Goal: Task Accomplishment & Management: Manage account settings

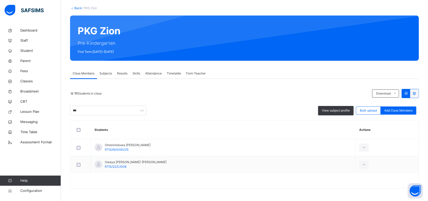
click at [270, 117] on div "11 Students in class Download Pdf Report Excel Report *** View subject profile …" at bounding box center [244, 138] width 349 height 99
click at [117, 168] on span "RTIS/22/C/008" at bounding box center [116, 166] width 22 height 4
click at [123, 164] on span "RTIS/22/C/008" at bounding box center [116, 166] width 22 height 4
click at [123, 162] on span "Uwaya Chidubem King-david" at bounding box center [136, 162] width 62 height 5
click at [128, 161] on span "Uwaya Chidubem King-david" at bounding box center [136, 162] width 62 height 5
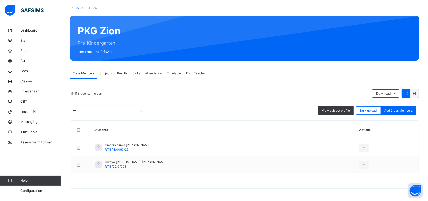
click at [29, 50] on span "Student" at bounding box center [40, 50] width 41 height 5
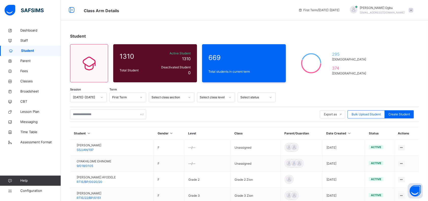
click at [92, 120] on div "Export as Pdf Report Excel Report Excel Report (LMS) Bulk Upload Student Create…" at bounding box center [244, 114] width 349 height 15
click at [91, 114] on input "text" at bounding box center [108, 114] width 76 height 10
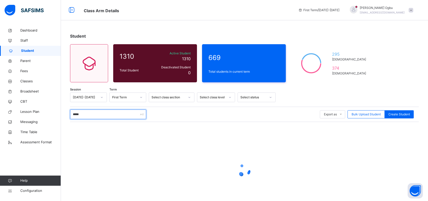
type input "********"
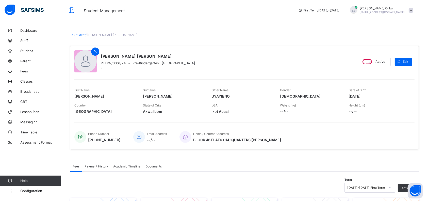
click at [78, 35] on link "Student" at bounding box center [79, 35] width 11 height 4
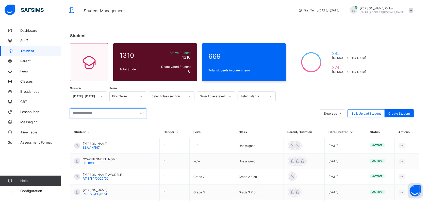
click at [90, 112] on input "text" at bounding box center [108, 113] width 76 height 10
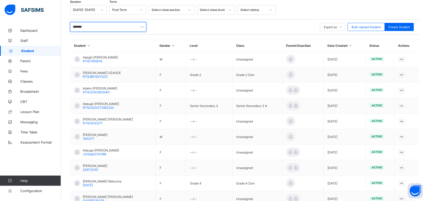
scroll to position [121, 0]
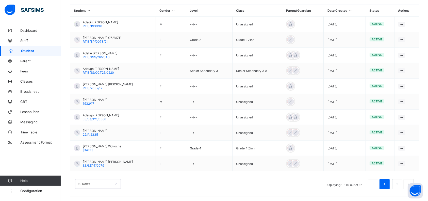
click at [399, 183] on link "2" at bounding box center [397, 184] width 5 height 7
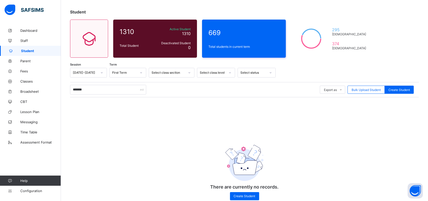
scroll to position [0, 0]
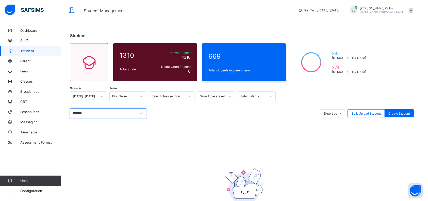
click at [116, 113] on input "*******" at bounding box center [108, 113] width 76 height 10
type input "*"
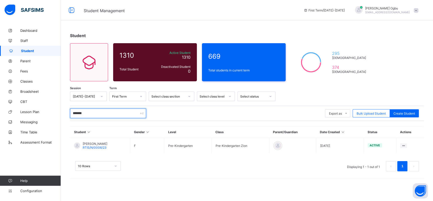
type input "*******"
click at [106, 144] on span "ANNABELLE ISOYIZA ADAGIRI" at bounding box center [95, 144] width 25 height 4
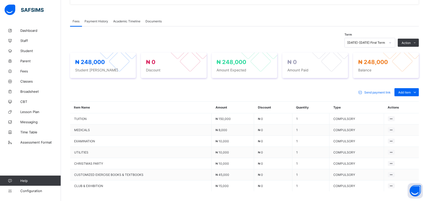
scroll to position [144, 0]
click at [0, 0] on div "Optional items" at bounding box center [0, 0] width 0 height 0
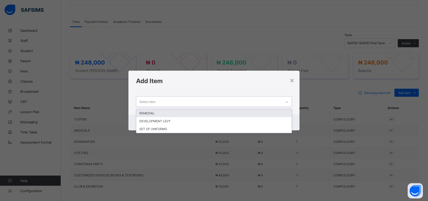
click at [197, 100] on div "Select item" at bounding box center [209, 101] width 146 height 10
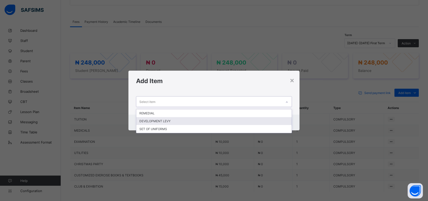
click at [164, 119] on div "DEVELOPMENT LEVY" at bounding box center [213, 121] width 155 height 8
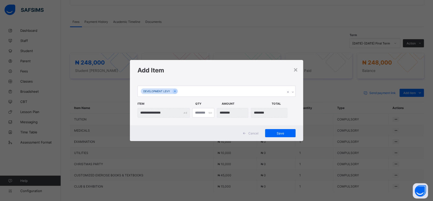
click at [290, 133] on span "Save" at bounding box center [280, 133] width 23 height 4
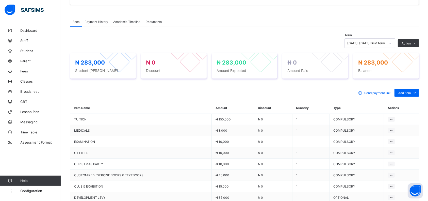
click at [0, 0] on div "Optional items" at bounding box center [0, 0] width 0 height 0
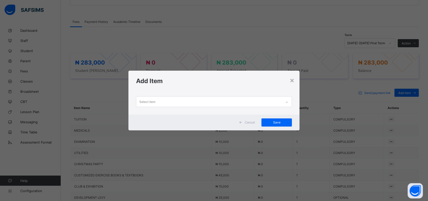
click at [236, 100] on div "Select item" at bounding box center [209, 101] width 146 height 10
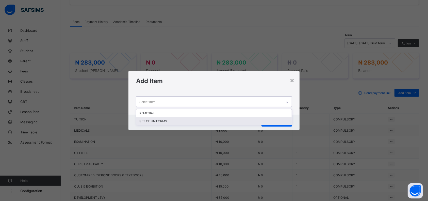
click at [201, 121] on div "SET OF UNIFORMS" at bounding box center [213, 121] width 155 height 8
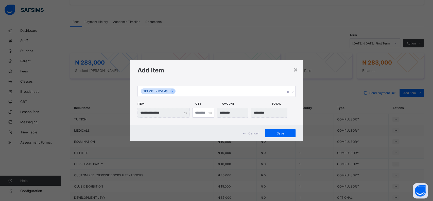
click at [219, 80] on div "**********" at bounding box center [216, 102] width 173 height 45
click at [277, 131] on span "Save" at bounding box center [280, 133] width 23 height 4
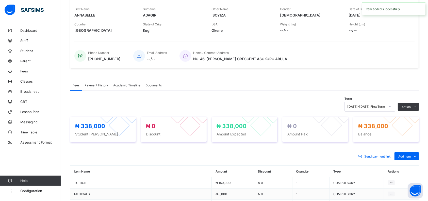
scroll to position [0, 0]
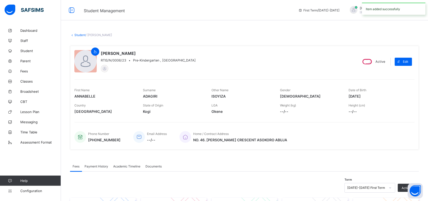
click at [78, 35] on link "Student" at bounding box center [79, 35] width 11 height 4
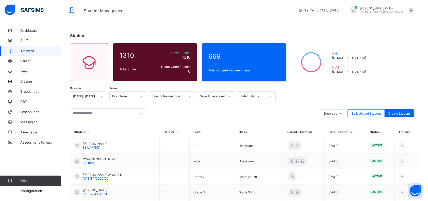
click at [406, 57] on div "Student 1310 Total Student Active Student 1310 Deactivated Student 0 669 Total …" at bounding box center [244, 174] width 367 height 298
click at [122, 114] on input "text" at bounding box center [108, 113] width 76 height 10
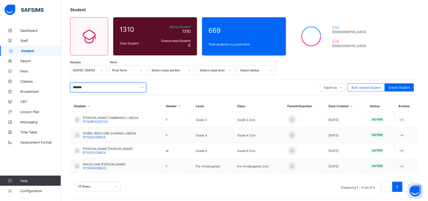
scroll to position [28, 0]
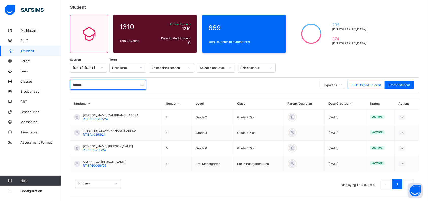
type input "*******"
click at [95, 164] on span "RTIS/N/0096/25" at bounding box center [94, 165] width 23 height 4
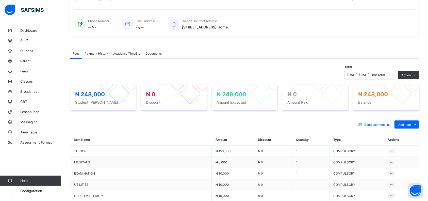
scroll to position [116, 0]
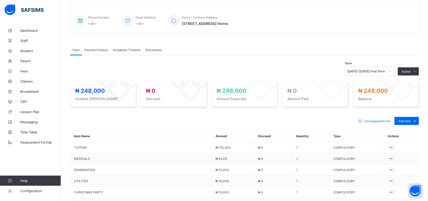
click at [0, 0] on div "Optional items" at bounding box center [0, 0] width 0 height 0
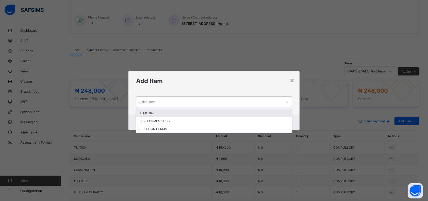
click at [282, 101] on div "Select item" at bounding box center [209, 101] width 146 height 10
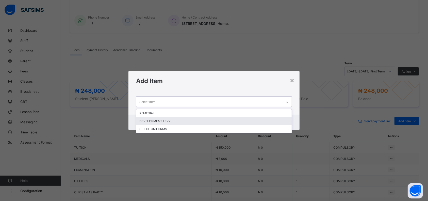
click at [229, 120] on div "DEVELOPMENT LEVY" at bounding box center [213, 121] width 155 height 8
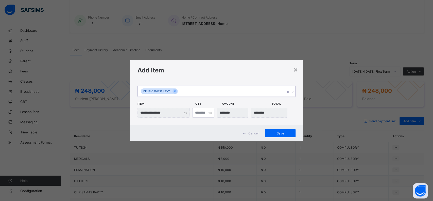
click at [279, 136] on div "Save" at bounding box center [280, 133] width 30 height 8
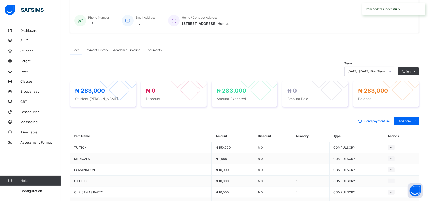
click at [0, 0] on div "Optional items" at bounding box center [0, 0] width 0 height 0
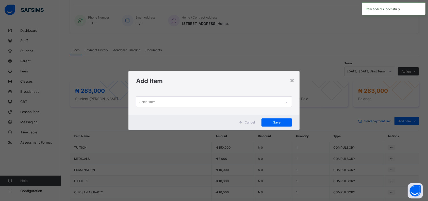
click at [227, 100] on div "Select item" at bounding box center [209, 101] width 146 height 10
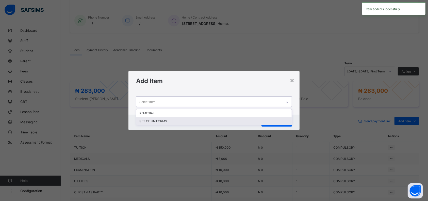
click at [204, 117] on div "SET OF UNIFORMS" at bounding box center [213, 121] width 155 height 8
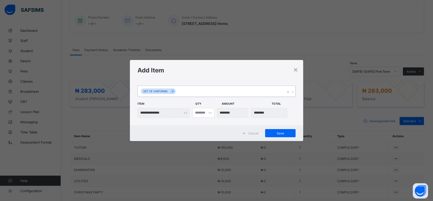
click at [237, 74] on div "Add Item" at bounding box center [216, 70] width 173 height 21
click at [280, 130] on div "Save" at bounding box center [280, 133] width 30 height 8
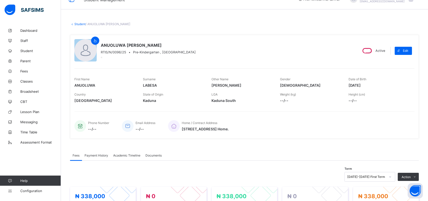
scroll to position [0, 0]
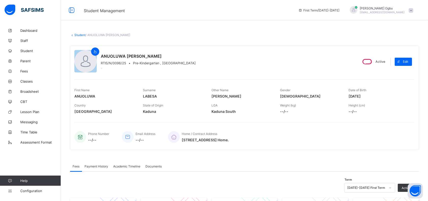
click at [77, 36] on link "Student" at bounding box center [79, 35] width 11 height 4
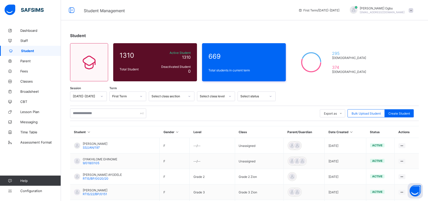
click at [398, 62] on div "Student 1310 Total Student Active Student 1310 Deactivated Student 0 669 Total …" at bounding box center [244, 174] width 367 height 298
click at [97, 113] on input "text" at bounding box center [108, 113] width 76 height 10
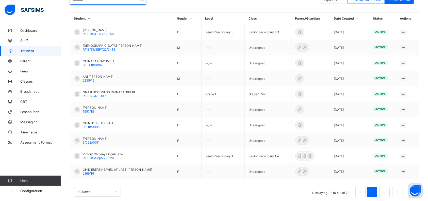
scroll to position [121, 0]
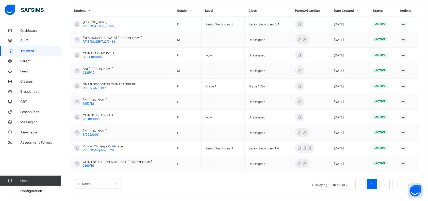
type input "********"
click at [387, 182] on link "2" at bounding box center [384, 184] width 5 height 7
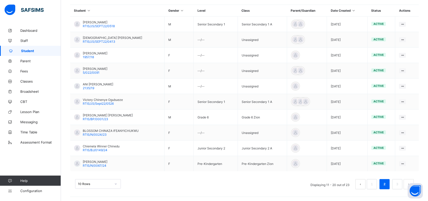
click at [94, 163] on span "RTIS/N/0067/24" at bounding box center [95, 165] width 24 height 4
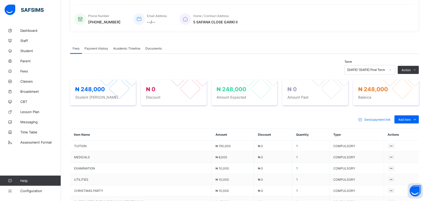
scroll to position [119, 0]
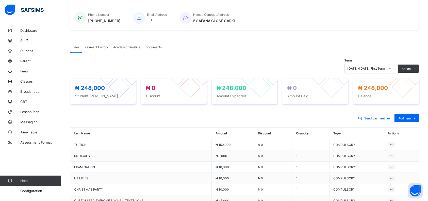
click at [0, 0] on div "Optional items" at bounding box center [0, 0] width 0 height 0
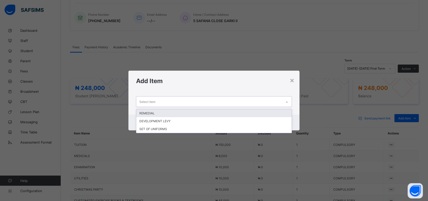
click at [270, 102] on div "Select item" at bounding box center [209, 101] width 146 height 10
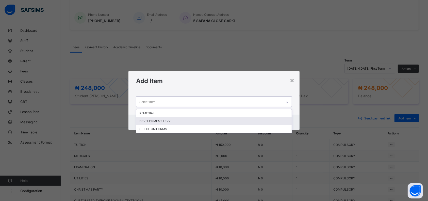
click at [217, 123] on div "DEVELOPMENT LEVY" at bounding box center [213, 121] width 155 height 8
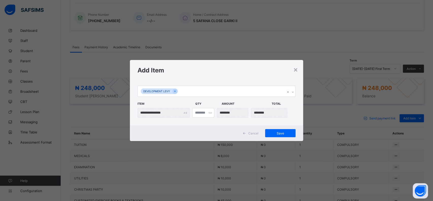
click at [278, 131] on span "Save" at bounding box center [280, 133] width 23 height 4
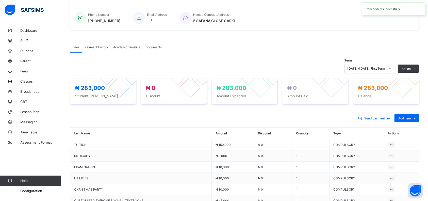
click at [0, 0] on div "Optional items" at bounding box center [0, 0] width 0 height 0
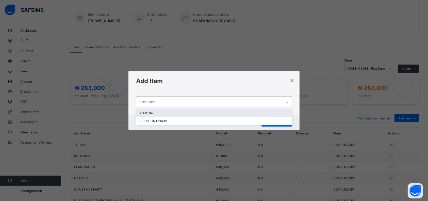
click at [266, 99] on div "Select item" at bounding box center [209, 101] width 146 height 10
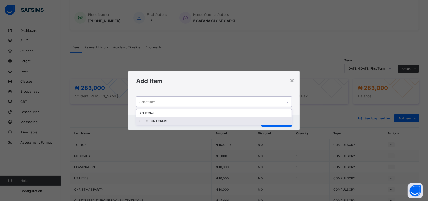
click at [236, 120] on div "SET OF UNIFORMS" at bounding box center [213, 121] width 155 height 8
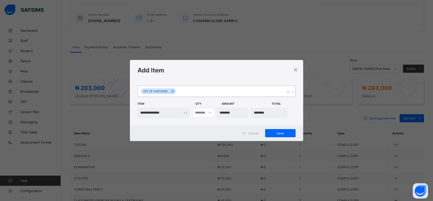
click at [274, 131] on span "Save" at bounding box center [280, 133] width 23 height 4
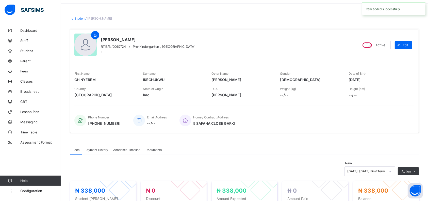
scroll to position [0, 0]
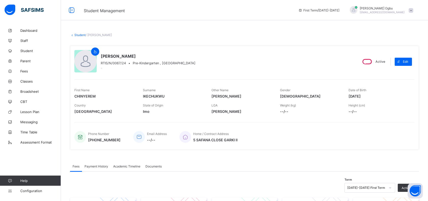
click at [78, 35] on link "Student" at bounding box center [79, 35] width 11 height 4
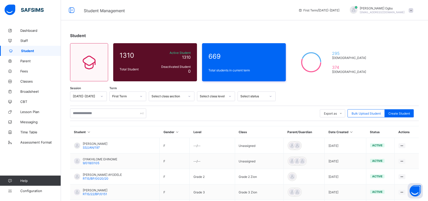
click at [319, 87] on div "Student 1310 Total Student Active Student 1310 Deactivated Student 0 669 Total …" at bounding box center [244, 174] width 367 height 298
click at [95, 112] on input "text" at bounding box center [108, 113] width 76 height 10
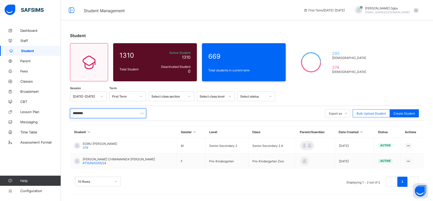
type input "********"
click at [94, 161] on span "RTIS/N/0055/24" at bounding box center [95, 163] width 24 height 4
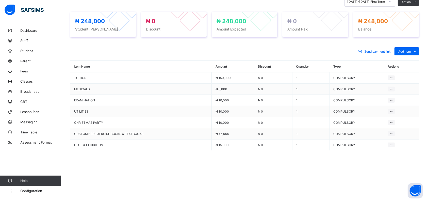
scroll to position [186, 0]
click at [0, 0] on div "Optional items" at bounding box center [0, 0] width 0 height 0
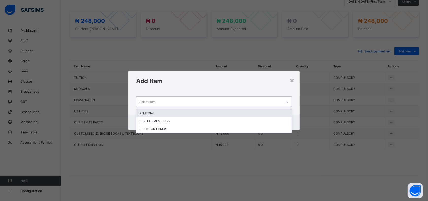
click at [280, 103] on div "Select item" at bounding box center [209, 101] width 146 height 10
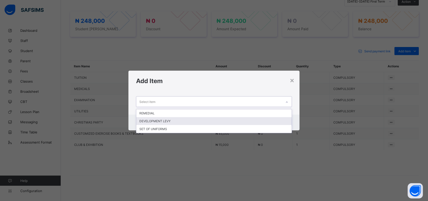
click at [247, 119] on div "DEVELOPMENT LEVY" at bounding box center [213, 121] width 155 height 8
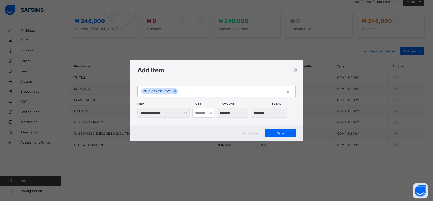
click at [278, 132] on span "Save" at bounding box center [280, 133] width 23 height 4
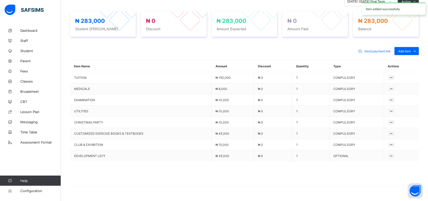
click at [0, 0] on div "Optional items" at bounding box center [0, 0] width 0 height 0
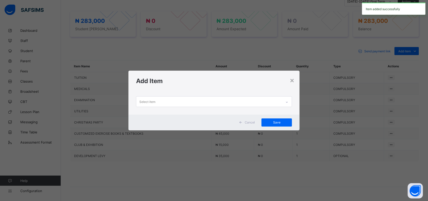
click at [254, 104] on div "Select item" at bounding box center [209, 101] width 146 height 10
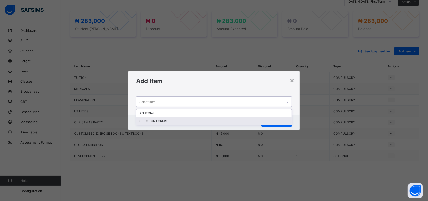
click at [213, 119] on div "SET OF UNIFORMS" at bounding box center [213, 121] width 155 height 8
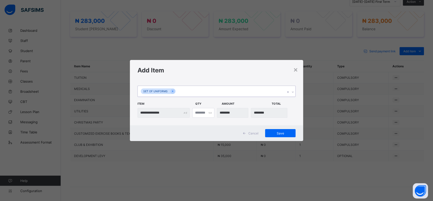
click at [275, 134] on span "Save" at bounding box center [280, 133] width 23 height 4
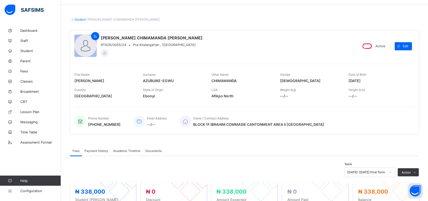
scroll to position [10, 0]
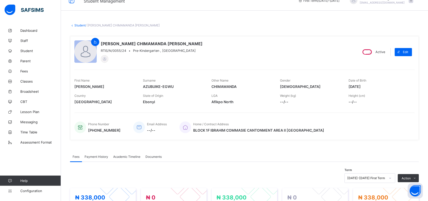
click at [77, 24] on link "Student" at bounding box center [79, 25] width 11 height 4
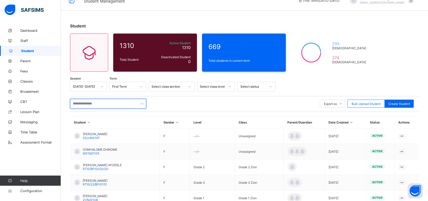
click at [126, 103] on input "text" at bounding box center [108, 104] width 76 height 10
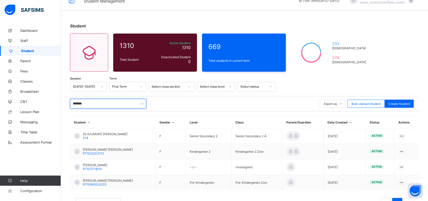
type input "*******"
click at [89, 182] on span "RTIS/N/0032/23" at bounding box center [95, 184] width 24 height 4
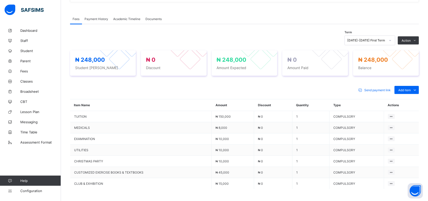
scroll to position [149, 0]
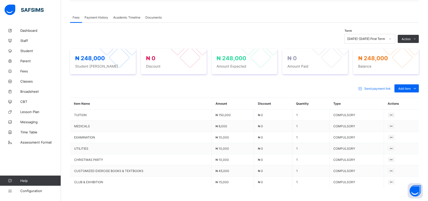
click at [0, 0] on div "Optional items" at bounding box center [0, 0] width 0 height 0
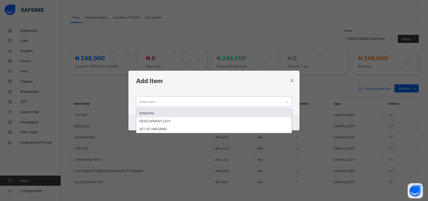
click at [269, 105] on div "Select item" at bounding box center [209, 101] width 146 height 10
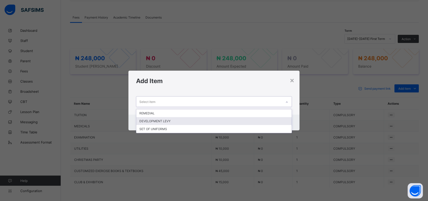
click at [250, 119] on div "DEVELOPMENT LEVY" at bounding box center [213, 121] width 155 height 8
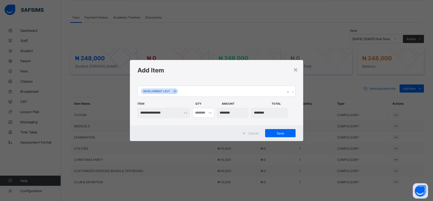
click at [282, 131] on span "Save" at bounding box center [280, 133] width 23 height 4
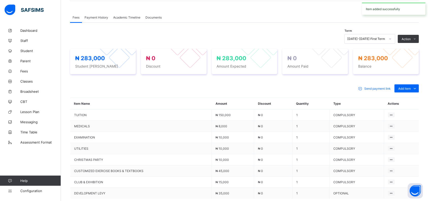
click at [0, 0] on icon at bounding box center [0, 0] width 0 height 0
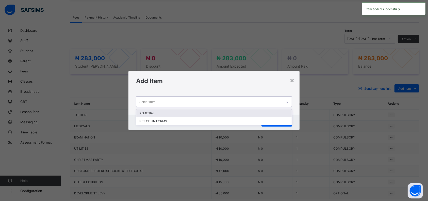
click at [268, 105] on div "Select item" at bounding box center [209, 101] width 146 height 10
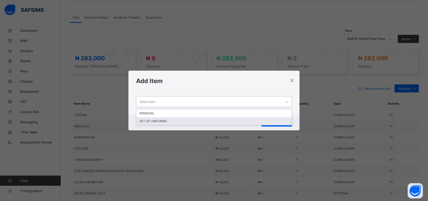
click at [246, 119] on div "SET OF UNIFORMS" at bounding box center [213, 121] width 155 height 8
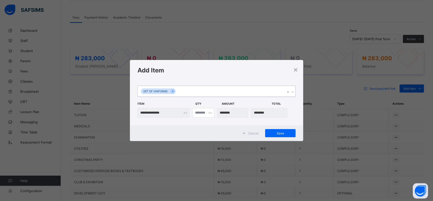
click at [273, 133] on span "Save" at bounding box center [280, 133] width 23 height 4
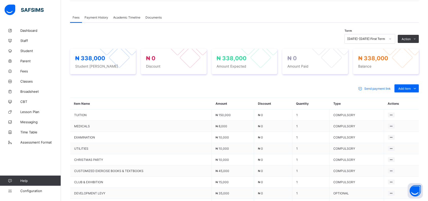
click at [316, 18] on div "Fees Payment History Academic Timeline Documents" at bounding box center [244, 17] width 349 height 10
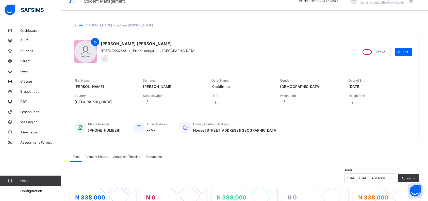
scroll to position [0, 0]
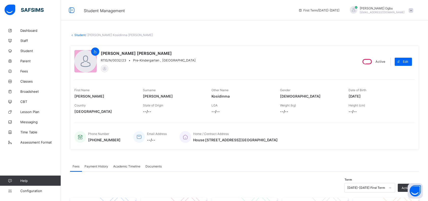
click at [79, 33] on link "Student" at bounding box center [79, 35] width 11 height 4
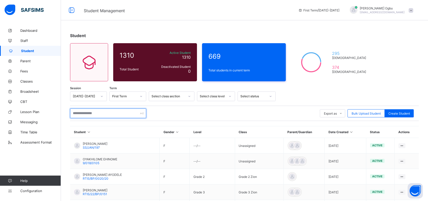
click at [88, 111] on input "text" at bounding box center [108, 113] width 76 height 10
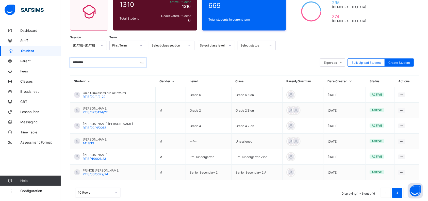
scroll to position [54, 0]
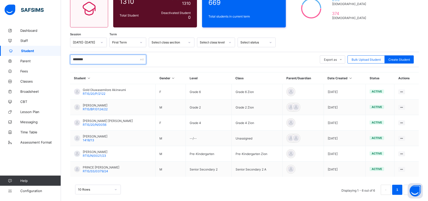
type input "********"
click at [97, 154] on span "RTIS/N/0021/23" at bounding box center [94, 156] width 23 height 4
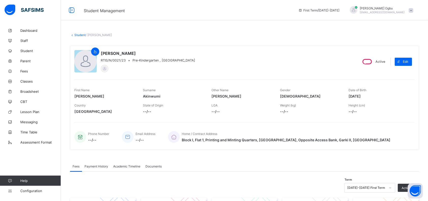
click at [77, 33] on link "Student" at bounding box center [79, 35] width 11 height 4
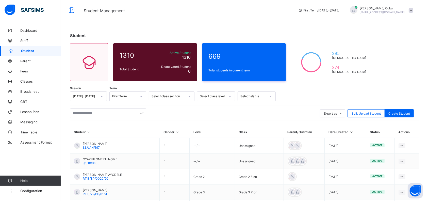
click at [298, 84] on div "Student 1310 Total Student Active Student 1310 Deactivated Student 0 669 Total …" at bounding box center [244, 174] width 367 height 298
click at [105, 108] on div "Export as Pdf Report Excel Report Excel Report (LMS) Bulk Upload Student Create…" at bounding box center [244, 113] width 349 height 15
click at [103, 112] on input "text" at bounding box center [108, 113] width 76 height 10
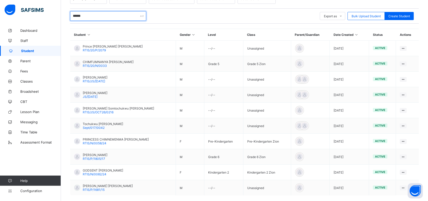
scroll to position [97, 0]
type input "******"
click at [93, 141] on span "RTIS/N/0058/24" at bounding box center [95, 143] width 24 height 4
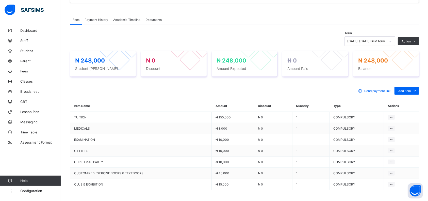
scroll to position [150, 0]
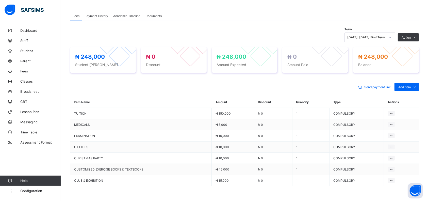
click at [0, 0] on div "Optional items" at bounding box center [0, 0] width 0 height 0
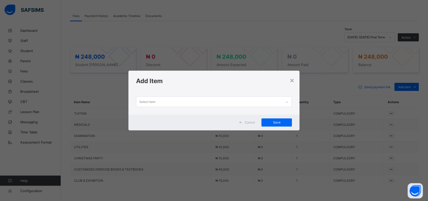
click at [221, 103] on div "Select item" at bounding box center [209, 101] width 146 height 10
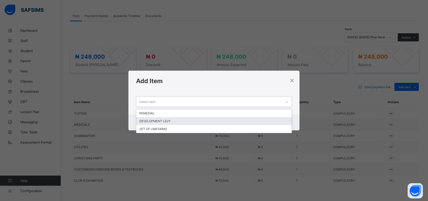
click at [187, 118] on div "DEVELOPMENT LEVY" at bounding box center [213, 121] width 155 height 8
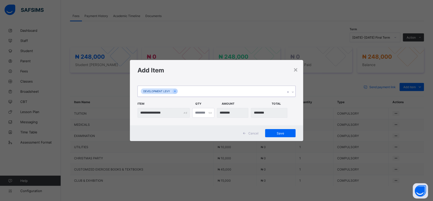
click at [278, 132] on span "Save" at bounding box center [280, 133] width 23 height 4
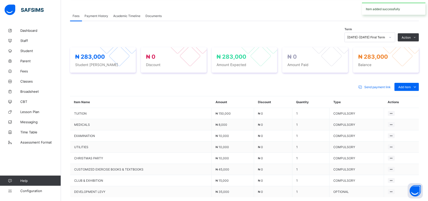
click at [0, 0] on div "Optional items" at bounding box center [0, 0] width 0 height 0
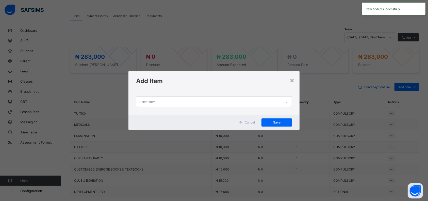
click at [254, 102] on div "Select item" at bounding box center [209, 101] width 146 height 10
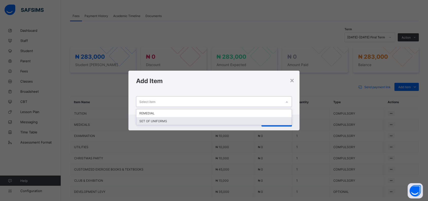
click at [218, 121] on div "SET OF UNIFORMS" at bounding box center [213, 121] width 155 height 8
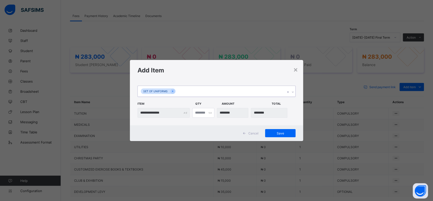
click at [278, 129] on div "Save" at bounding box center [280, 133] width 30 height 8
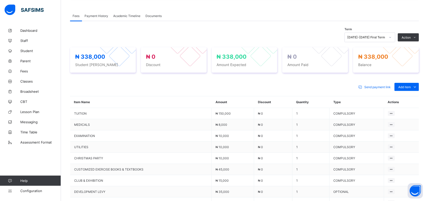
click at [342, 83] on div "Send payment link Add item Optional items Special bill" at bounding box center [244, 87] width 349 height 8
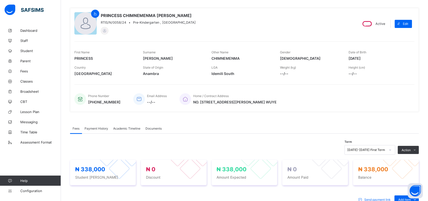
scroll to position [37, 0]
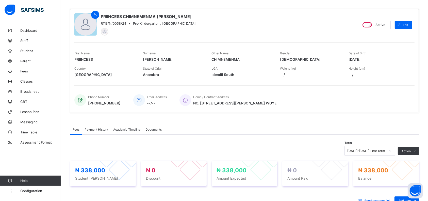
click at [403, 25] on span at bounding box center [399, 25] width 8 height 8
select select "**"
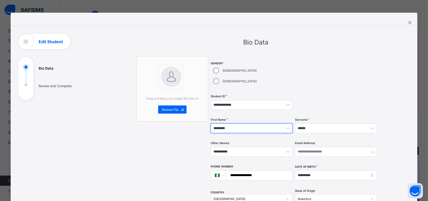
click at [218, 123] on input "*********" at bounding box center [252, 128] width 82 height 10
type input "********"
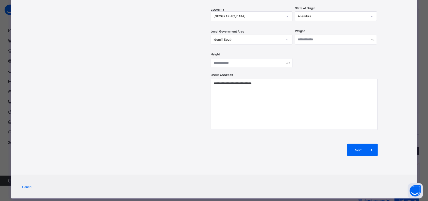
click at [361, 148] on span "Next" at bounding box center [358, 150] width 14 height 4
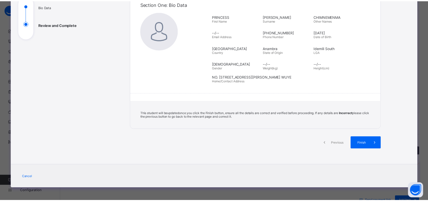
scroll to position [60, 0]
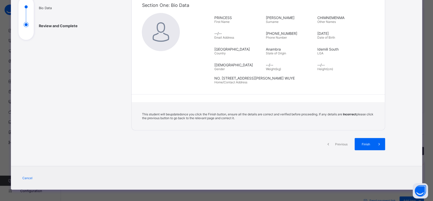
click at [373, 144] on span at bounding box center [379, 144] width 12 height 12
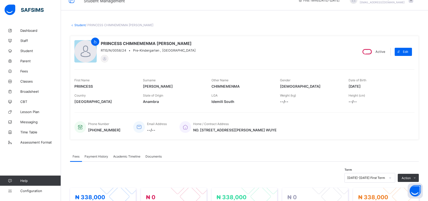
scroll to position [0, 0]
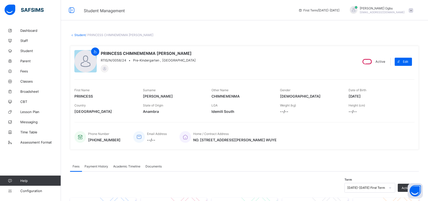
click at [80, 36] on link "Student" at bounding box center [79, 35] width 11 height 4
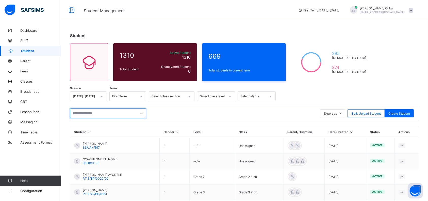
click at [84, 115] on input "text" at bounding box center [108, 113] width 76 height 10
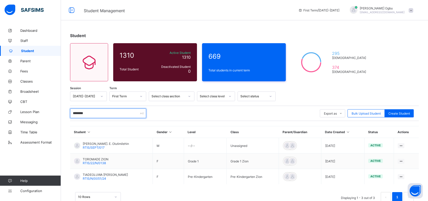
type input "********"
click at [95, 177] on span "RTIS/N/0051/24" at bounding box center [94, 178] width 23 height 4
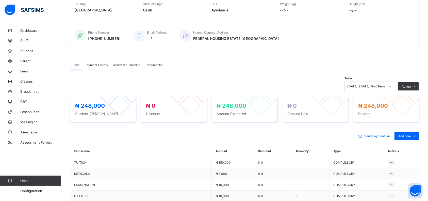
scroll to position [101, 0]
click at [0, 0] on div "Optional items" at bounding box center [0, 0] width 0 height 0
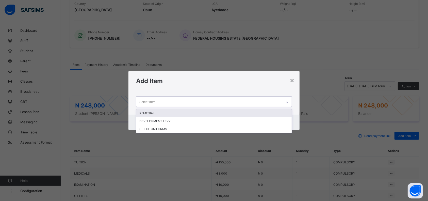
click at [205, 103] on div "Select item" at bounding box center [209, 101] width 146 height 10
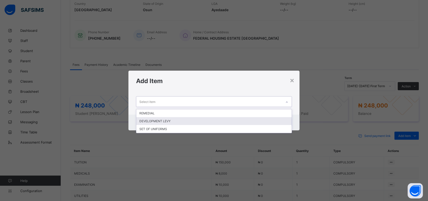
click at [184, 118] on div "DEVELOPMENT LEVY" at bounding box center [213, 121] width 155 height 8
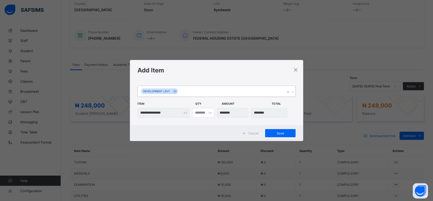
click at [279, 132] on span "Save" at bounding box center [280, 133] width 23 height 4
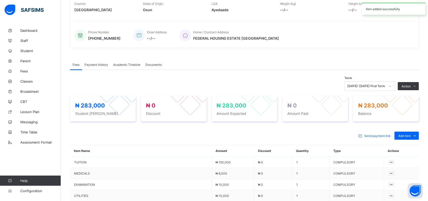
click at [0, 0] on div "Optional items" at bounding box center [0, 0] width 0 height 0
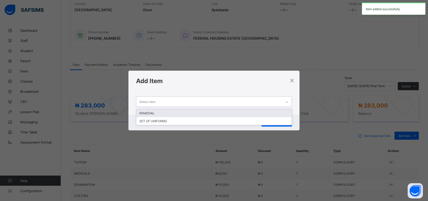
click at [277, 104] on div "Select item" at bounding box center [209, 101] width 146 height 10
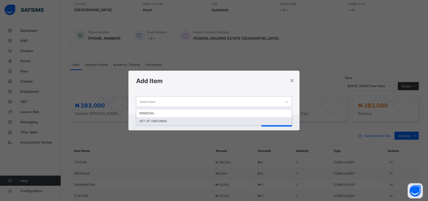
click at [254, 119] on div "SET OF UNIFORMS" at bounding box center [213, 121] width 155 height 8
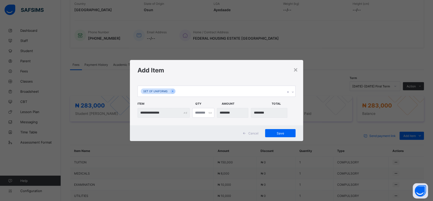
click at [280, 134] on span "Save" at bounding box center [280, 133] width 23 height 4
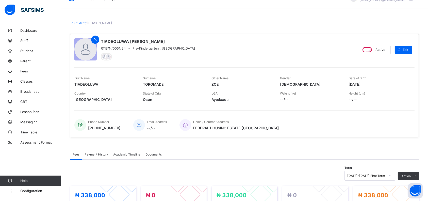
scroll to position [0, 0]
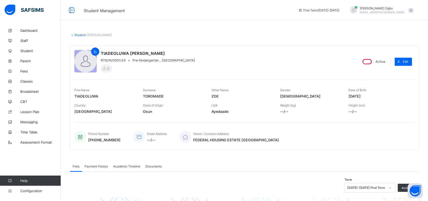
click at [75, 35] on link "Student" at bounding box center [79, 35] width 11 height 4
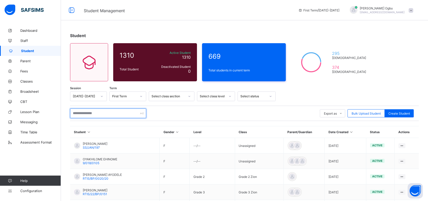
click at [84, 115] on input "text" at bounding box center [108, 113] width 76 height 10
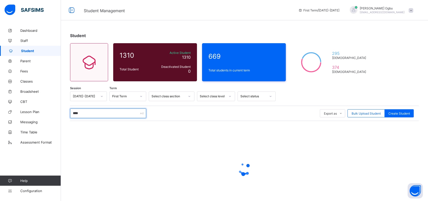
type input "*****"
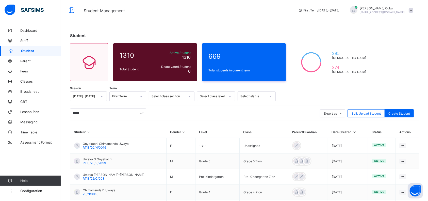
click at [88, 176] on span "RTIS/22/C/008" at bounding box center [94, 178] width 22 height 4
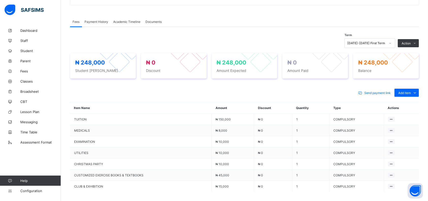
scroll to position [145, 0]
click at [414, 88] on div "Add item" at bounding box center [406, 92] width 24 height 8
click at [0, 0] on ul "Optional items Special bill" at bounding box center [0, 0] width 0 height 0
click at [0, 0] on div "Optional items" at bounding box center [0, 0] width 0 height 0
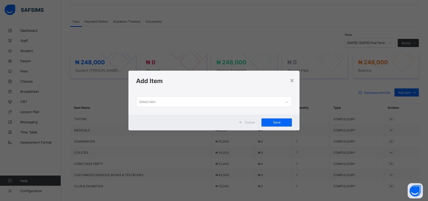
click at [288, 104] on div at bounding box center [286, 102] width 9 height 8
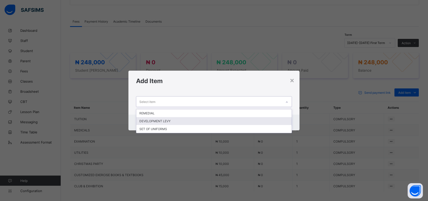
click at [220, 119] on div "DEVELOPMENT LEVY" at bounding box center [213, 121] width 155 height 8
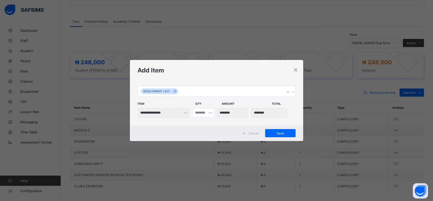
click at [286, 133] on span "Save" at bounding box center [280, 133] width 23 height 4
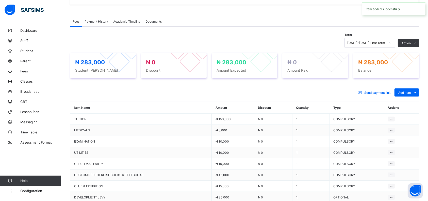
click at [277, 125] on td "₦ 0" at bounding box center [273, 130] width 38 height 11
click at [0, 0] on div "Optional items" at bounding box center [0, 0] width 0 height 0
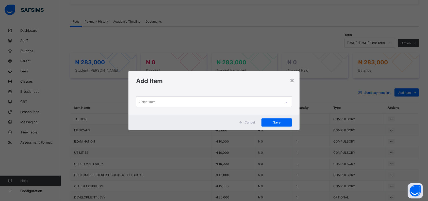
click at [272, 98] on div "Select item" at bounding box center [209, 101] width 146 height 10
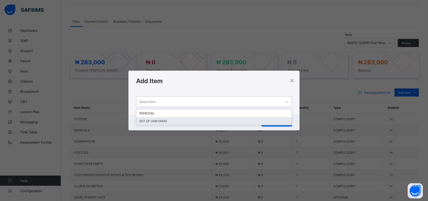
click at [241, 121] on div "SET OF UNIFORMS" at bounding box center [213, 121] width 155 height 8
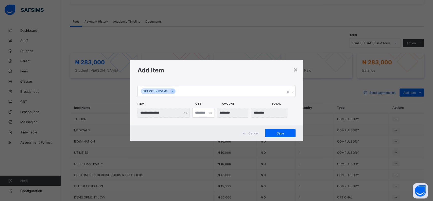
click at [277, 135] on div "Save" at bounding box center [280, 133] width 30 height 8
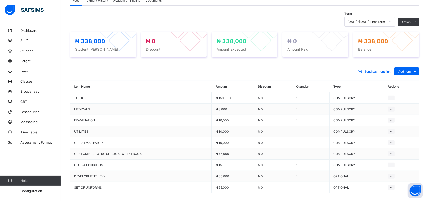
scroll to position [208, 0]
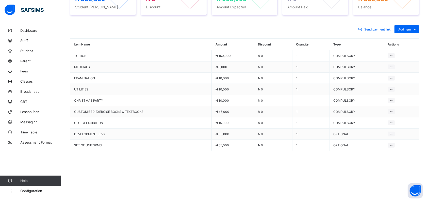
click at [267, 161] on span at bounding box center [244, 162] width 349 height 25
click at [148, 172] on span at bounding box center [244, 162] width 349 height 25
click at [26, 81] on span "Classes" at bounding box center [40, 81] width 41 height 4
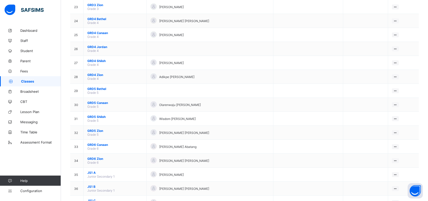
scroll to position [361, 0]
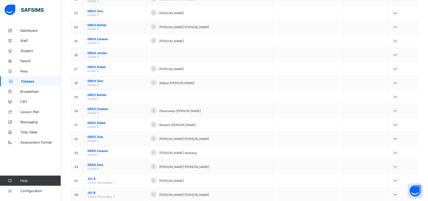
click at [93, 135] on span "GRD5 Zion" at bounding box center [114, 137] width 55 height 4
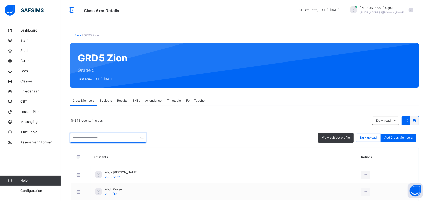
click at [104, 138] on input "text" at bounding box center [108, 138] width 76 height 10
click at [90, 140] on input "text" at bounding box center [108, 138] width 76 height 10
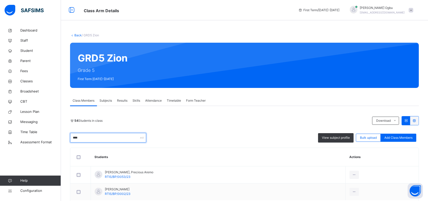
type input "****"
click at [191, 123] on div "54 Students in class Download Pdf Report Excel Report" at bounding box center [244, 120] width 349 height 9
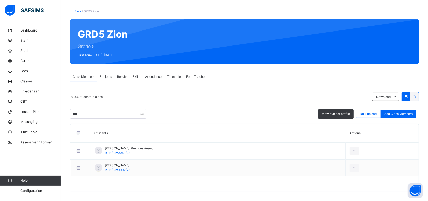
scroll to position [27, 0]
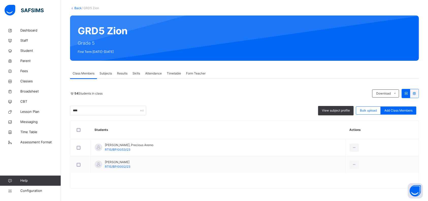
click at [0, 0] on div "Remove from Class" at bounding box center [0, 0] width 0 height 0
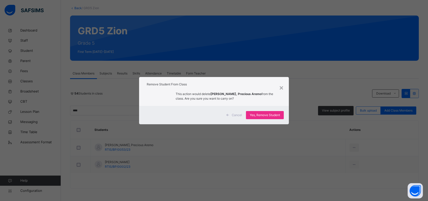
click at [275, 115] on span "Yes, Remove Student" at bounding box center [265, 115] width 30 height 5
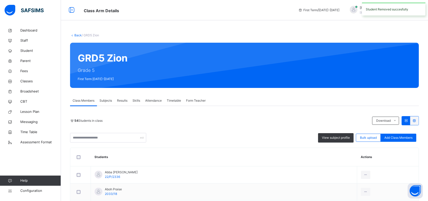
click at [117, 131] on div "54 Students in class Download Pdf Report Excel Report View subject profile Bulk…" at bounding box center [244, 129] width 349 height 26
click at [119, 138] on input "text" at bounding box center [108, 138] width 76 height 10
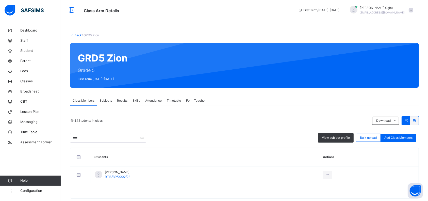
click at [273, 115] on div "54 Students in class Download Pdf Report Excel Report **** View subject profile…" at bounding box center [244, 152] width 349 height 93
click at [101, 136] on input "****" at bounding box center [108, 138] width 76 height 10
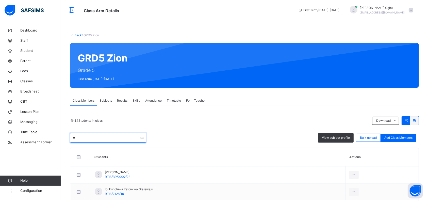
type input "*"
type input "****"
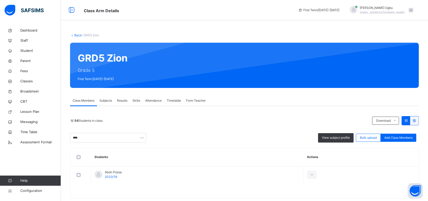
click at [320, 177] on td "View Profile Remove from Class Transfer Student" at bounding box center [360, 174] width 115 height 17
click at [0, 0] on div "Remove from Class" at bounding box center [0, 0] width 0 height 0
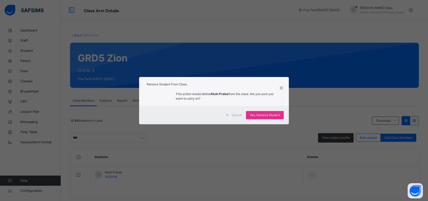
click at [260, 113] on span "Yes, Remove Student" at bounding box center [265, 115] width 30 height 5
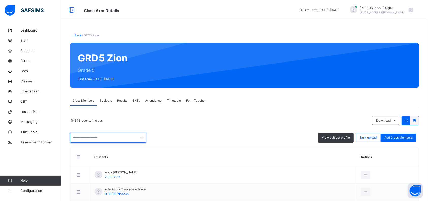
click at [120, 135] on input "text" at bounding box center [108, 138] width 76 height 10
type input "****"
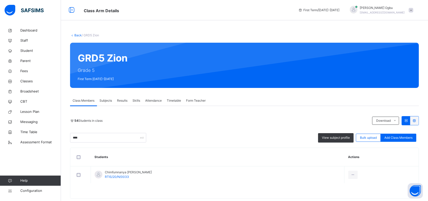
click at [0, 0] on div "Remove from Class" at bounding box center [0, 0] width 0 height 0
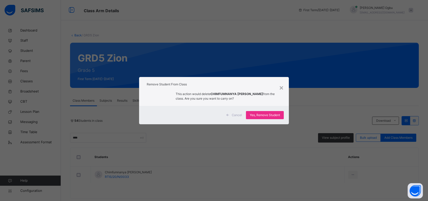
click at [272, 115] on span "Yes, Remove Student" at bounding box center [265, 115] width 30 height 5
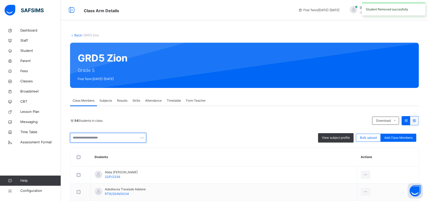
click at [84, 138] on input "text" at bounding box center [108, 138] width 76 height 10
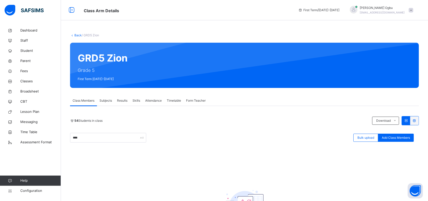
click at [165, 126] on div "54 Students in class Download Pdf Report Excel Report **** Bulk upload Add Clas…" at bounding box center [244, 129] width 349 height 26
click at [97, 137] on input "****" at bounding box center [108, 138] width 76 height 10
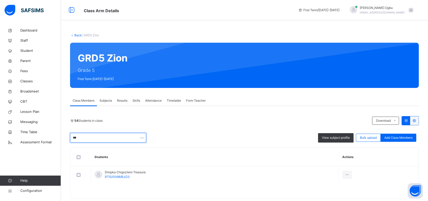
type input "***"
click at [206, 137] on div "*** View subject profile Bulk upload Add Class Members" at bounding box center [244, 138] width 349 height 10
click at [0, 0] on div "Remove from Class" at bounding box center [0, 0] width 0 height 0
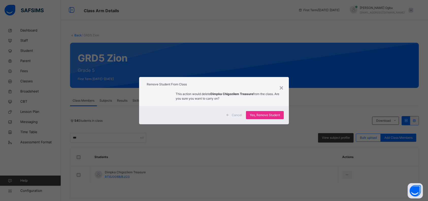
click at [269, 113] on span "Yes, Remove Student" at bounding box center [265, 115] width 30 height 5
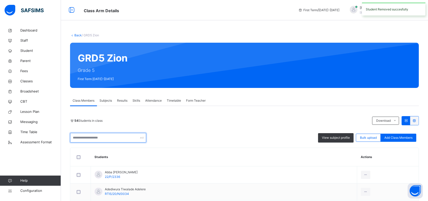
click at [82, 136] on input "text" at bounding box center [108, 138] width 76 height 10
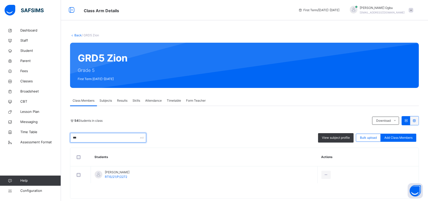
type input "***"
click at [195, 137] on div "*** View subject profile Bulk upload Add Class Members" at bounding box center [244, 138] width 349 height 10
click at [0, 0] on div "Remove from Class" at bounding box center [0, 0] width 0 height 0
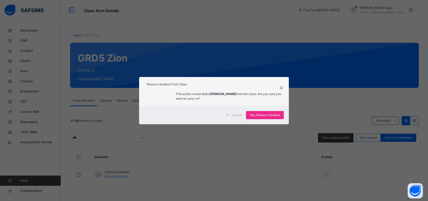
click at [266, 116] on span "Yes, Remove Student" at bounding box center [265, 115] width 30 height 5
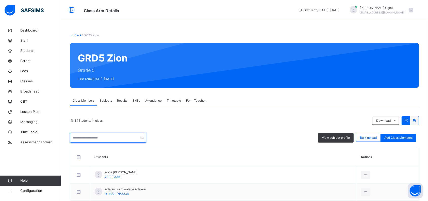
click at [94, 140] on input "text" at bounding box center [108, 138] width 76 height 10
type input "*****"
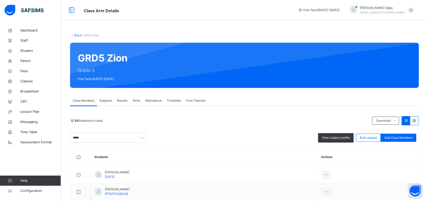
click at [0, 0] on div "Remove from Class" at bounding box center [0, 0] width 0 height 0
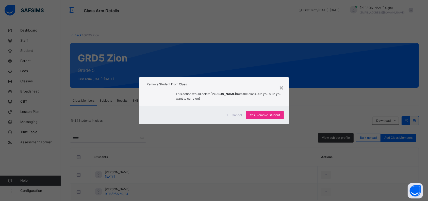
click at [269, 115] on span "Yes, Remove Student" at bounding box center [265, 115] width 30 height 5
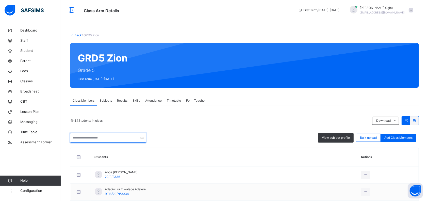
click at [101, 138] on input "text" at bounding box center [108, 138] width 76 height 10
type input "*****"
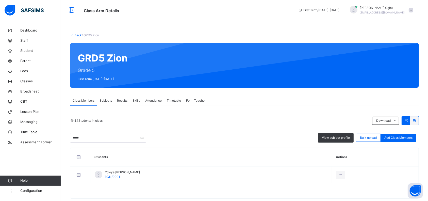
click at [191, 134] on div "***** View subject profile Bulk upload Add Class Members" at bounding box center [244, 138] width 349 height 10
click at [0, 0] on div "Remove from Class" at bounding box center [0, 0] width 0 height 0
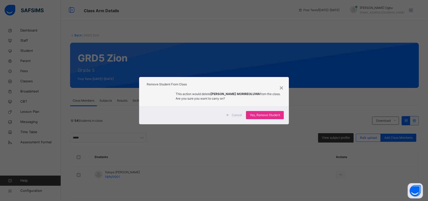
click at [258, 114] on span "Yes, Remove Student" at bounding box center [265, 115] width 30 height 5
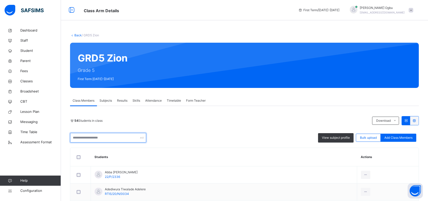
click at [82, 138] on input "text" at bounding box center [108, 138] width 76 height 10
type input "*****"
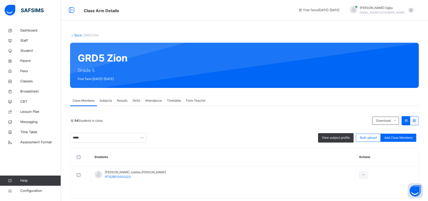
click at [0, 0] on div "Remove from Class" at bounding box center [0, 0] width 0 height 0
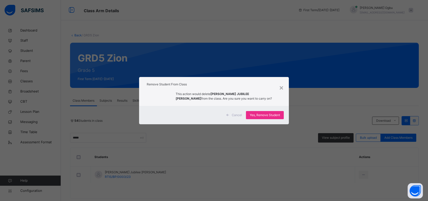
click at [260, 118] on div "Yes, Remove Student" at bounding box center [265, 115] width 38 height 8
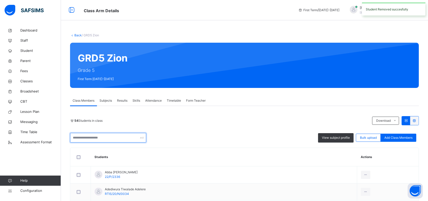
click at [114, 138] on input "text" at bounding box center [108, 138] width 76 height 10
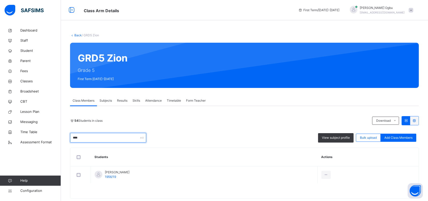
type input "****"
click at [228, 143] on div "54 Students in class Download Pdf Report Excel Report **** View subject profile…" at bounding box center [244, 157] width 349 height 82
click at [0, 0] on div "Remove from Class" at bounding box center [0, 0] width 0 height 0
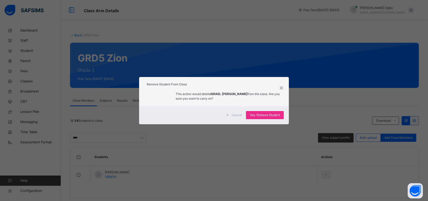
click at [269, 113] on span "Yes, Remove Student" at bounding box center [265, 115] width 30 height 5
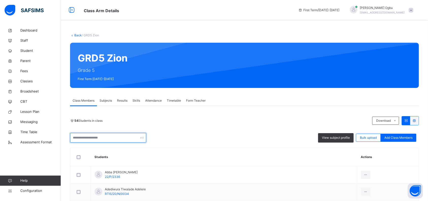
click at [95, 138] on input "text" at bounding box center [108, 138] width 76 height 10
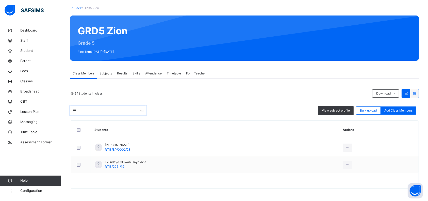
type input "***"
click at [0, 0] on li "Remove from Class" at bounding box center [0, 0] width 0 height 0
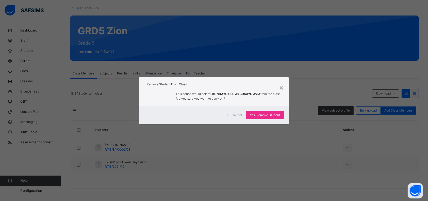
click at [265, 111] on div "Yes, Remove Student" at bounding box center [265, 115] width 38 height 8
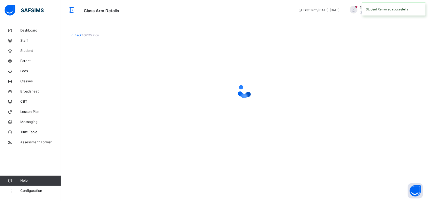
scroll to position [0, 0]
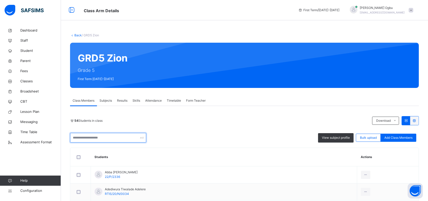
click at [86, 140] on input "text" at bounding box center [108, 138] width 76 height 10
type input "****"
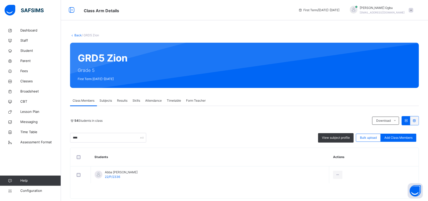
click at [0, 0] on div "Remove from Class" at bounding box center [0, 0] width 0 height 0
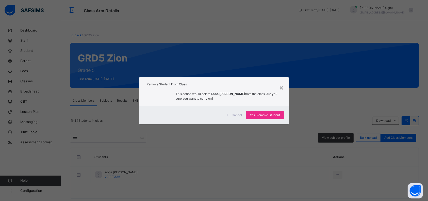
click at [263, 116] on span "Yes, Remove Student" at bounding box center [265, 115] width 30 height 5
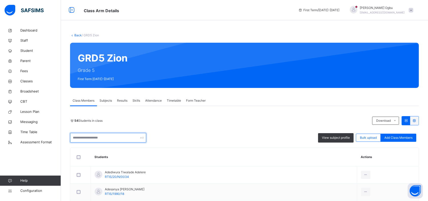
click at [94, 137] on input "text" at bounding box center [108, 138] width 76 height 10
type input "***"
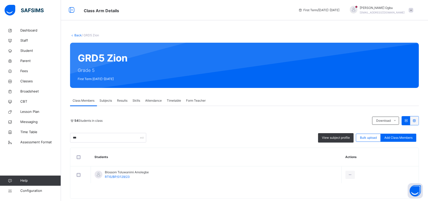
drag, startPoint x: 341, startPoint y: 195, endPoint x: 331, endPoint y: 193, distance: 9.9
click at [0, 0] on div "Remove from Class" at bounding box center [0, 0] width 0 height 0
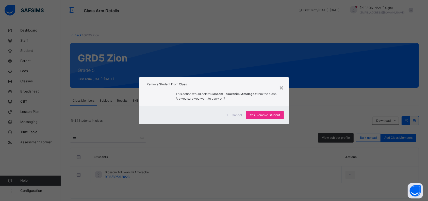
click at [331, 193] on div "× Remove Student From Class This action would delete Blossom Toluwanimi Amolegb…" at bounding box center [214, 100] width 428 height 201
click at [260, 113] on span "Yes, Remove Student" at bounding box center [265, 115] width 30 height 5
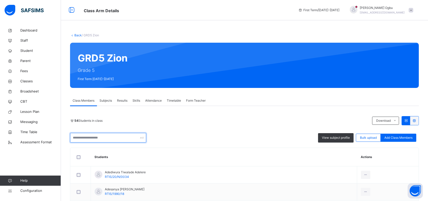
click at [110, 139] on input "text" at bounding box center [108, 138] width 76 height 10
type input "*****"
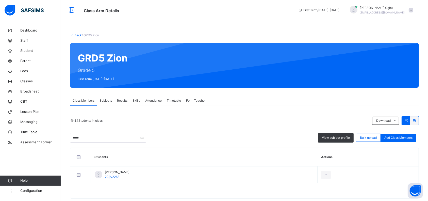
click at [236, 126] on div "54 Students in class Download Pdf Report Excel Report ***** View subject profil…" at bounding box center [244, 129] width 349 height 26
click at [0, 0] on icon at bounding box center [0, 0] width 0 height 0
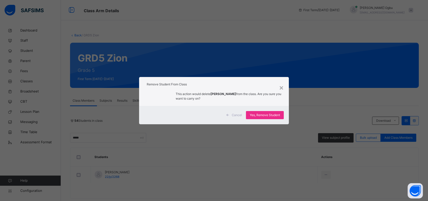
click at [261, 113] on span "Yes, Remove Student" at bounding box center [265, 115] width 30 height 5
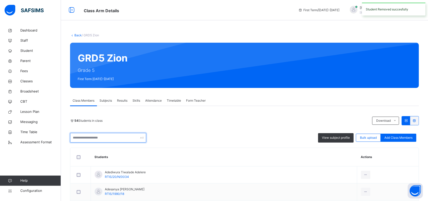
click at [92, 136] on input "text" at bounding box center [108, 138] width 76 height 10
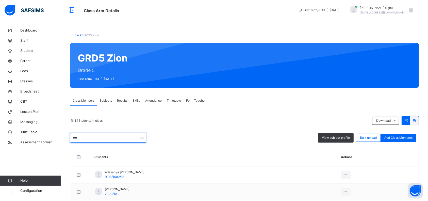
type input "****"
click at [350, 188] on div at bounding box center [345, 192] width 9 height 8
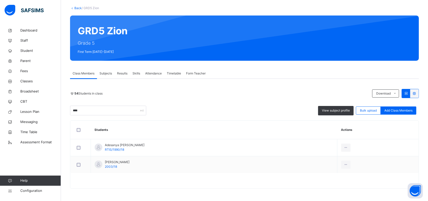
click at [0, 0] on div "Remove from Class" at bounding box center [0, 0] width 0 height 0
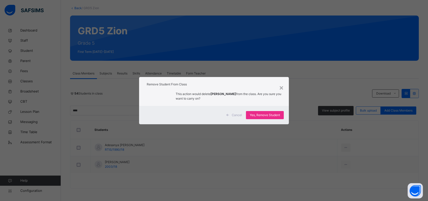
click at [267, 112] on div "Yes, Remove Student" at bounding box center [265, 115] width 38 height 8
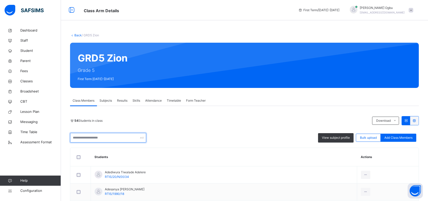
click at [113, 136] on input "text" at bounding box center [108, 138] width 76 height 10
type input "****"
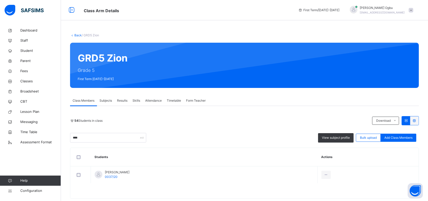
click at [0, 0] on div "Remove from Class" at bounding box center [0, 0] width 0 height 0
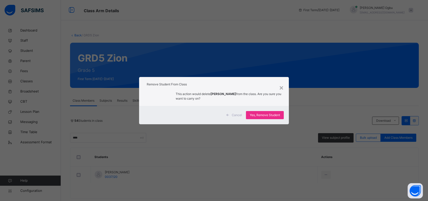
click at [264, 114] on span "Yes, Remove Student" at bounding box center [265, 115] width 30 height 5
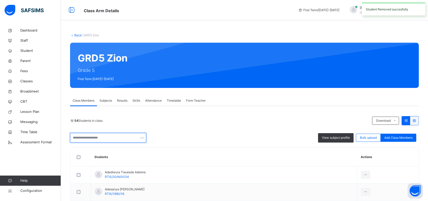
click at [117, 140] on input "text" at bounding box center [108, 138] width 76 height 10
type input "*****"
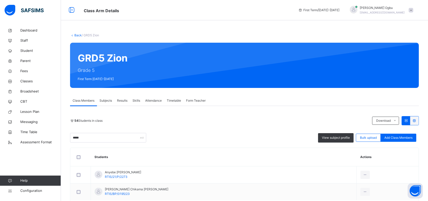
click at [244, 135] on div "***** View subject profile Bulk upload Add Class Members" at bounding box center [244, 138] width 349 height 10
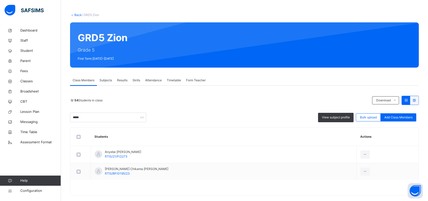
scroll to position [27, 0]
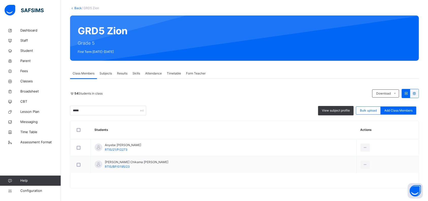
click at [0, 0] on div "Remove from Class" at bounding box center [0, 0] width 0 height 0
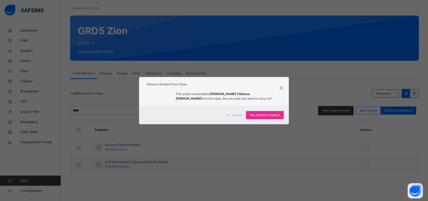
click at [276, 112] on div "Yes, Remove Student" at bounding box center [265, 115] width 38 height 8
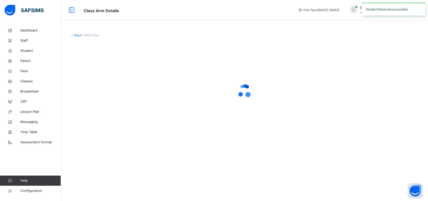
scroll to position [0, 0]
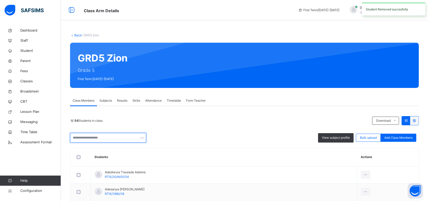
click at [88, 139] on input "text" at bounding box center [108, 138] width 76 height 10
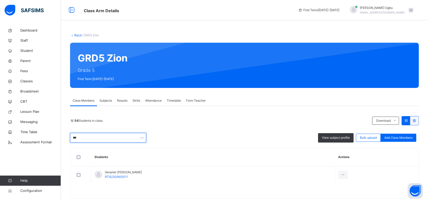
type input "***"
click at [0, 0] on div "Remove from Class" at bounding box center [0, 0] width 0 height 0
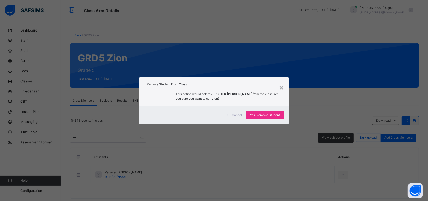
click at [317, 194] on div "× Remove Student From Class This action would delete VERSETER LOIS MBAUKAAN fro…" at bounding box center [214, 100] width 428 height 201
click at [257, 115] on span "Yes, Remove Student" at bounding box center [265, 115] width 30 height 5
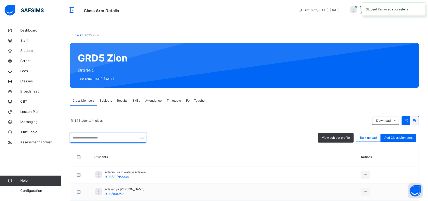
click at [100, 138] on input "text" at bounding box center [108, 138] width 76 height 10
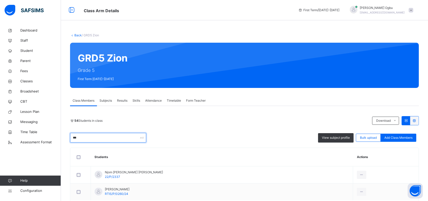
type input "****"
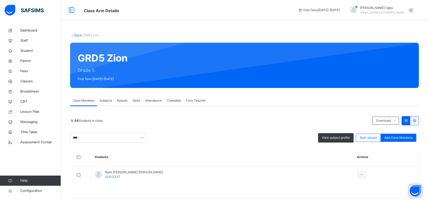
click at [261, 135] on div "**** View subject profile Bulk upload Add Class Members" at bounding box center [244, 138] width 349 height 10
click at [0, 0] on div "Remove from Class" at bounding box center [0, 0] width 0 height 0
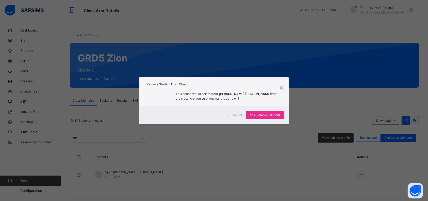
click at [255, 113] on span "Yes, Remove Student" at bounding box center [265, 115] width 30 height 5
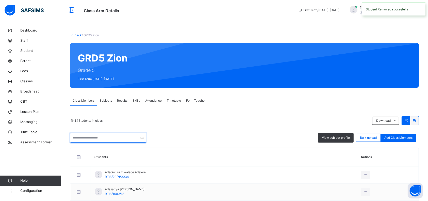
click at [106, 137] on input "text" at bounding box center [108, 138] width 76 height 10
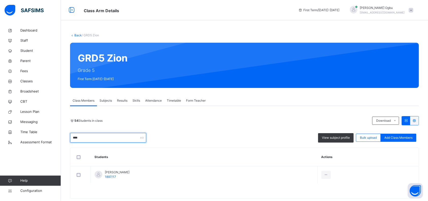
type input "****"
click at [234, 121] on div "54 Students in class" at bounding box center [219, 120] width 299 height 5
click at [0, 0] on div "Remove from Class" at bounding box center [0, 0] width 0 height 0
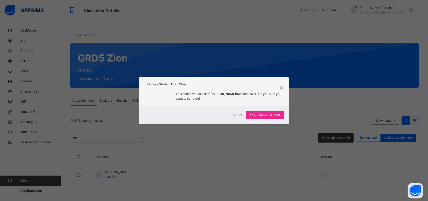
click at [270, 113] on span "Yes, Remove Student" at bounding box center [265, 115] width 30 height 5
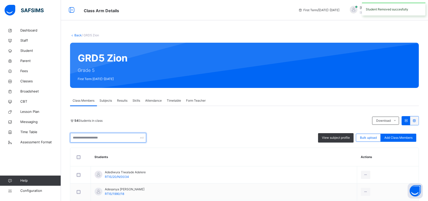
click at [128, 138] on input "text" at bounding box center [108, 138] width 76 height 10
click at [92, 140] on input "text" at bounding box center [108, 138] width 76 height 10
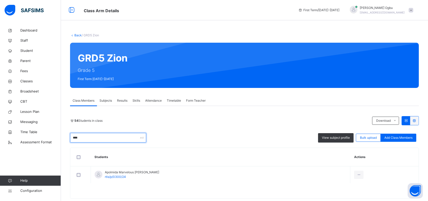
type input "****"
click at [0, 0] on div "Remove from Class" at bounding box center [0, 0] width 0 height 0
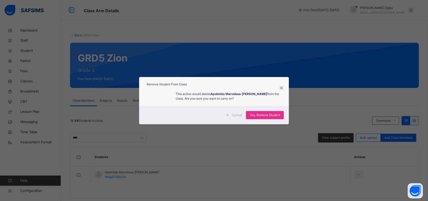
click at [266, 115] on span "Yes, Remove Student" at bounding box center [265, 115] width 30 height 5
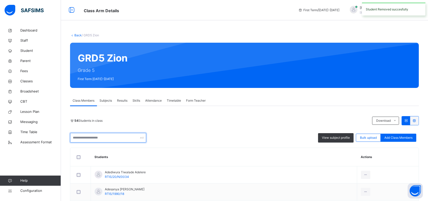
click at [87, 135] on input "text" at bounding box center [108, 138] width 76 height 10
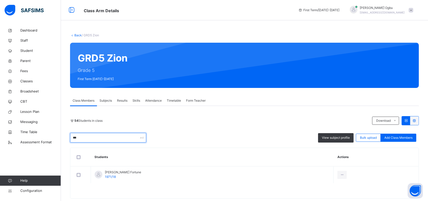
type input "***"
click at [0, 0] on ul "View Profile Remove from Class Transfer Student" at bounding box center [0, 0] width 0 height 0
click at [0, 0] on div "Remove from Class" at bounding box center [0, 0] width 0 height 0
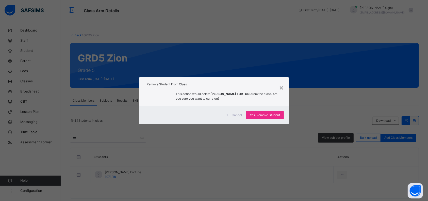
click at [264, 113] on span "Yes, Remove Student" at bounding box center [265, 115] width 30 height 5
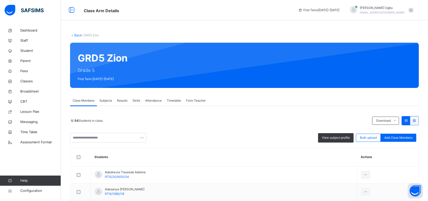
click at [402, 139] on span "Add Class Members" at bounding box center [398, 137] width 28 height 5
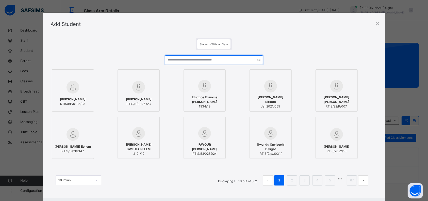
click at [225, 62] on input "text" at bounding box center [214, 59] width 98 height 9
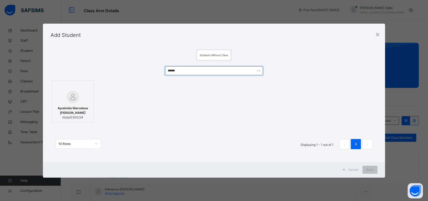
type input "******"
click at [59, 113] on span "Apolmida Marvelous [PERSON_NAME]" at bounding box center [73, 110] width 37 height 9
click at [74, 106] on span "Apolmida Marvelous [PERSON_NAME]" at bounding box center [73, 110] width 37 height 9
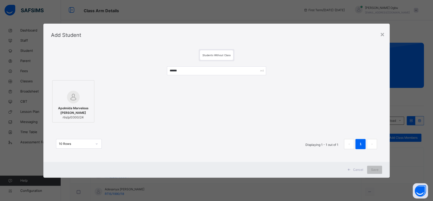
click at [71, 99] on img at bounding box center [73, 97] width 13 height 13
click at [370, 172] on div "Save" at bounding box center [374, 169] width 15 height 8
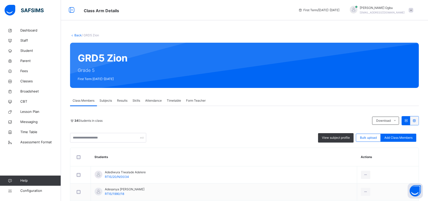
click at [396, 137] on span "Add Class Members" at bounding box center [398, 137] width 28 height 5
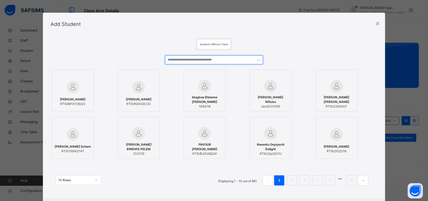
click at [229, 58] on input "text" at bounding box center [214, 59] width 98 height 9
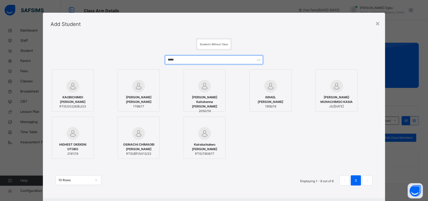
type input "*****"
click at [269, 104] on span "1956/19" at bounding box center [270, 106] width 37 height 5
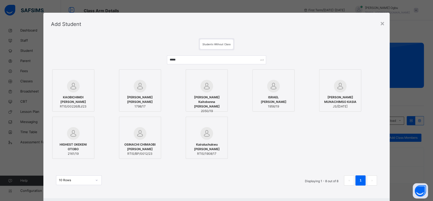
click at [345, 151] on div "KAOBICHIMDI MICHAEL OKEKE RTIS/00226/BJ/23 OKEKE KAMSIYONNA BRYAN 1798/17 Victo…" at bounding box center [216, 114] width 331 height 92
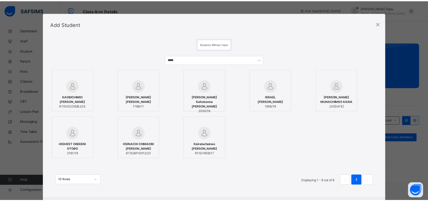
scroll to position [26, 0]
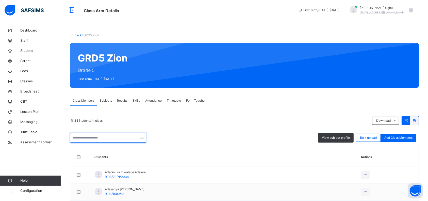
click at [124, 139] on input "text" at bounding box center [108, 138] width 76 height 10
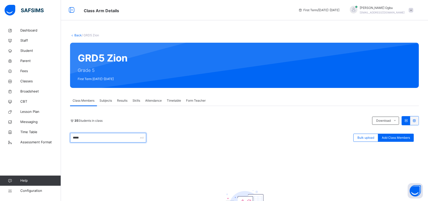
click at [102, 137] on input "*****" at bounding box center [108, 138] width 76 height 10
type input "*"
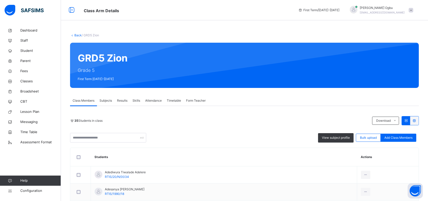
click at [403, 138] on span "Add Class Members" at bounding box center [398, 137] width 28 height 5
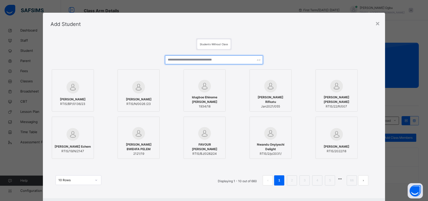
click at [206, 59] on input "text" at bounding box center [214, 59] width 98 height 9
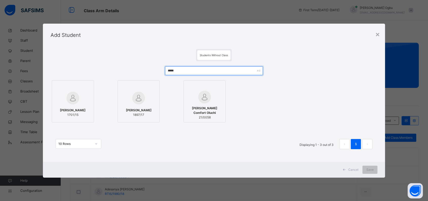
type input "*****"
click at [136, 101] on img at bounding box center [138, 98] width 13 height 13
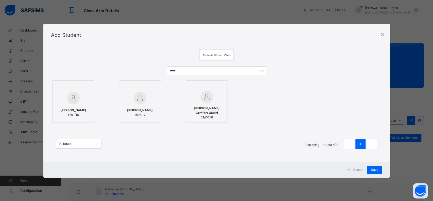
click at [373, 168] on span "Save" at bounding box center [374, 169] width 7 height 5
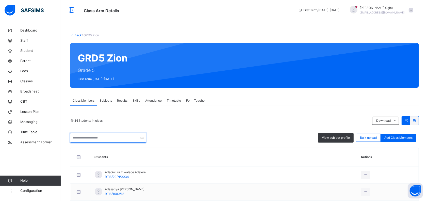
click at [118, 137] on input "text" at bounding box center [108, 138] width 76 height 10
type input "****"
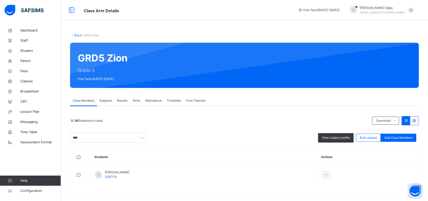
click at [0, 0] on div "Remove from Class" at bounding box center [0, 0] width 0 height 0
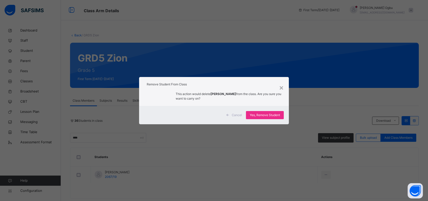
click at [275, 115] on span "Yes, Remove Student" at bounding box center [265, 115] width 30 height 5
click at [268, 114] on span "Yes, Remove Student" at bounding box center [265, 115] width 30 height 5
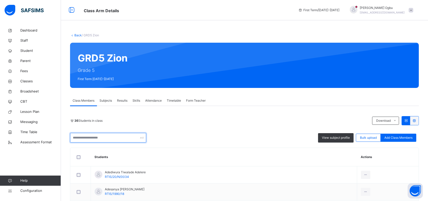
click at [99, 138] on input "text" at bounding box center [108, 138] width 76 height 10
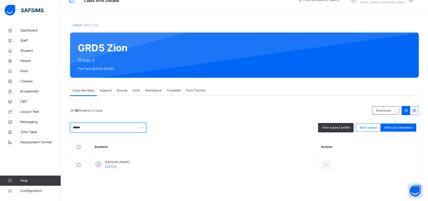
type input "******"
click at [328, 164] on icon at bounding box center [326, 164] width 4 height 5
click at [0, 0] on div "Remove from Class" at bounding box center [0, 0] width 0 height 0
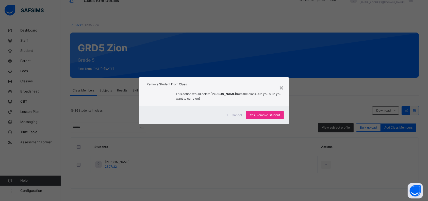
click at [268, 112] on div "Yes, Remove Student" at bounding box center [265, 115] width 38 height 8
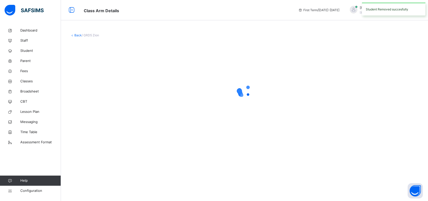
scroll to position [0, 0]
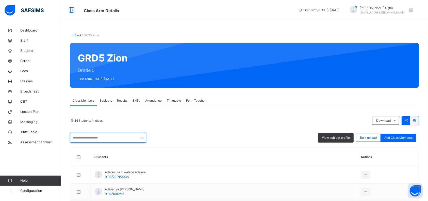
click at [102, 136] on input "text" at bounding box center [108, 138] width 76 height 10
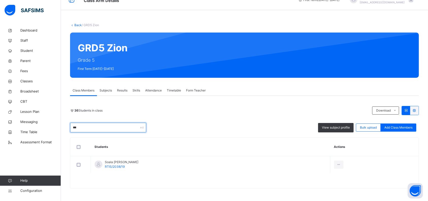
type input "***"
click at [341, 164] on icon at bounding box center [338, 164] width 4 height 5
click at [0, 0] on div "Remove from Class" at bounding box center [0, 0] width 0 height 0
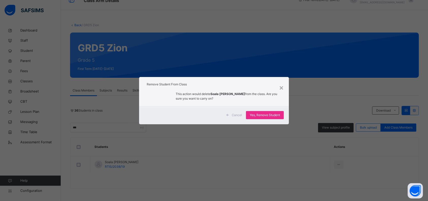
click at [266, 113] on span "Yes, Remove Student" at bounding box center [265, 115] width 30 height 5
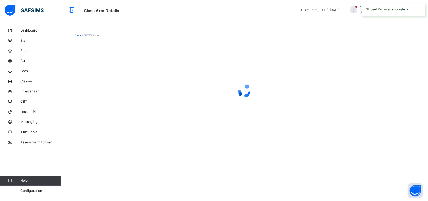
scroll to position [0, 0]
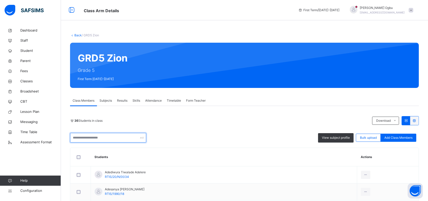
click at [101, 138] on input "text" at bounding box center [108, 138] width 76 height 10
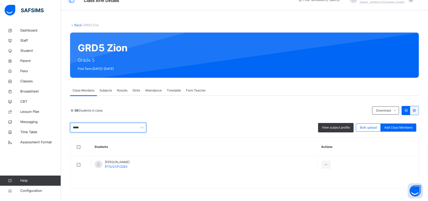
type input "*****"
click at [328, 164] on icon at bounding box center [326, 164] width 4 height 5
click at [0, 0] on div "Remove from Class" at bounding box center [0, 0] width 0 height 0
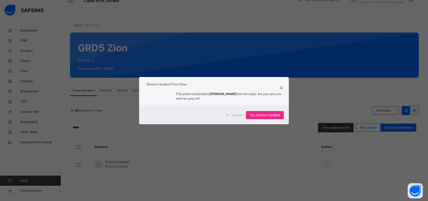
click at [267, 115] on span "Yes, Remove Student" at bounding box center [265, 115] width 30 height 5
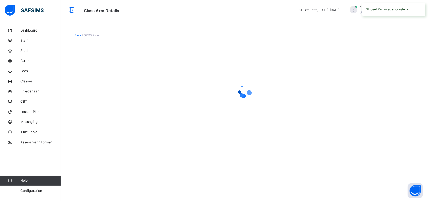
scroll to position [0, 0]
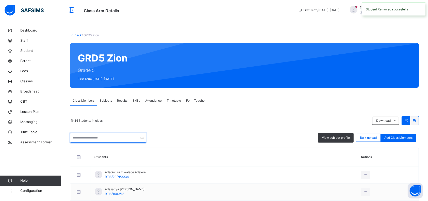
click at [104, 138] on input "text" at bounding box center [108, 138] width 76 height 10
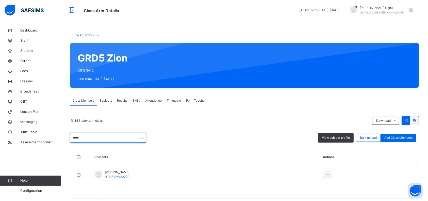
scroll to position [10, 0]
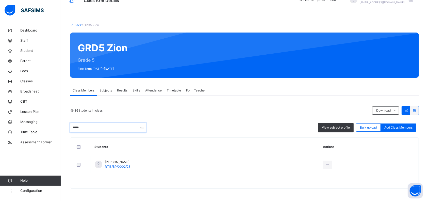
type input "*****"
click at [330, 164] on icon at bounding box center [327, 164] width 4 height 5
click at [0, 0] on div "Remove from Class" at bounding box center [0, 0] width 0 height 0
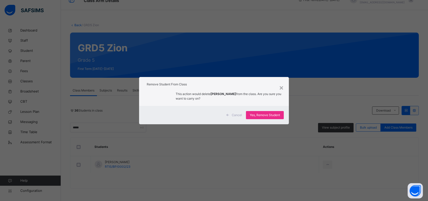
click at [264, 115] on span "Yes, Remove Student" at bounding box center [265, 115] width 30 height 5
click at [286, 159] on div "× Remove Student From Class This action would delete Damilola Emeka David Aremo…" at bounding box center [214, 100] width 428 height 201
click at [287, 165] on div "× Remove Student From Class This action would delete Damilola Emeka David Aremo…" at bounding box center [214, 100] width 428 height 201
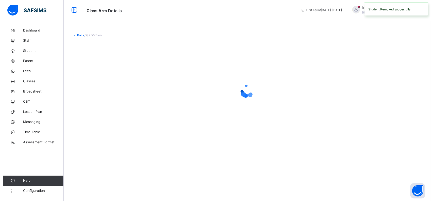
scroll to position [0, 0]
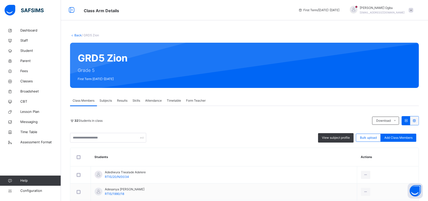
click at [77, 35] on link "Back" at bounding box center [77, 35] width 7 height 4
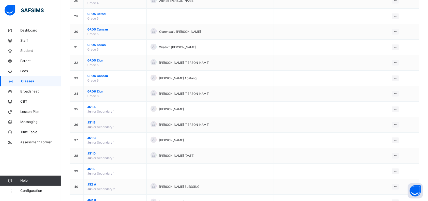
scroll to position [485, 0]
click at [96, 90] on span "GRD6 Zion" at bounding box center [114, 91] width 55 height 5
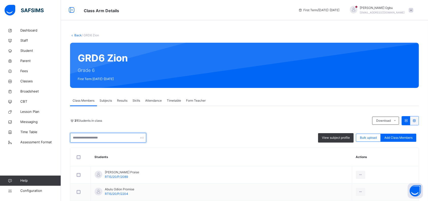
click at [113, 135] on input "text" at bounding box center [108, 138] width 76 height 10
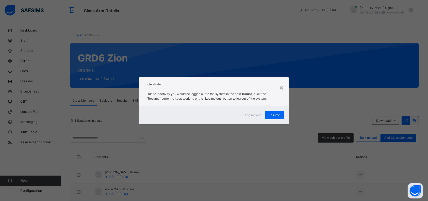
click at [216, 105] on div "Due to inactivity you would be logged out to the system in the next 15mins , cl…" at bounding box center [214, 97] width 150 height 17
click at [280, 114] on span "Resume" at bounding box center [273, 115] width 11 height 5
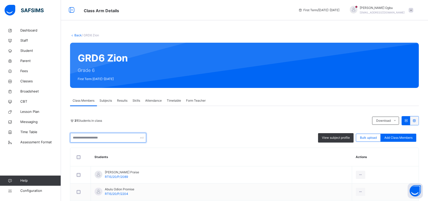
click at [81, 137] on input "text" at bounding box center [108, 138] width 76 height 10
click at [399, 137] on span "Add Class Members" at bounding box center [398, 137] width 28 height 5
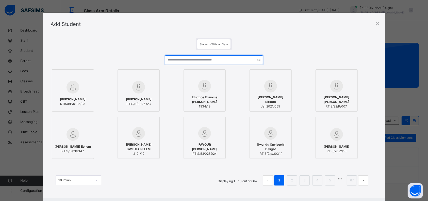
click at [214, 61] on input "text" at bounding box center [214, 59] width 98 height 9
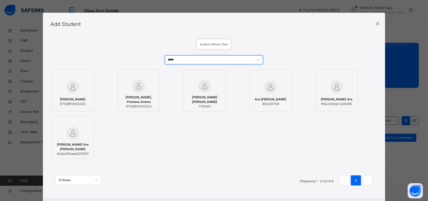
type input "*****"
click at [132, 100] on span "[PERSON_NAME], Precious Aremo" at bounding box center [138, 99] width 37 height 9
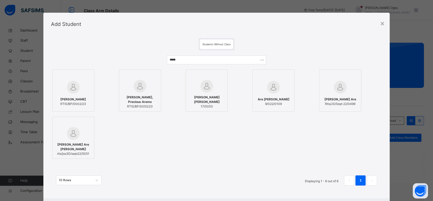
scroll to position [26, 0]
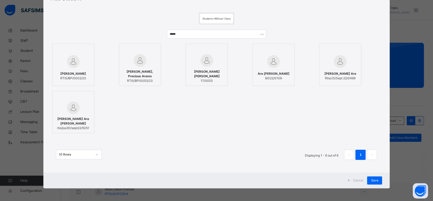
click at [376, 181] on span "Save" at bounding box center [374, 180] width 7 height 5
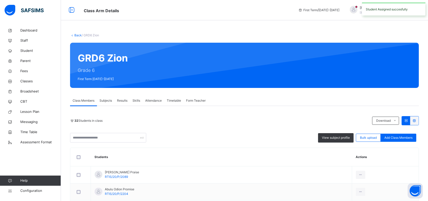
click at [407, 138] on span "Add Class Members" at bounding box center [398, 137] width 28 height 5
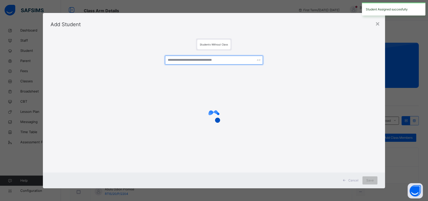
click at [247, 59] on input "text" at bounding box center [214, 60] width 98 height 9
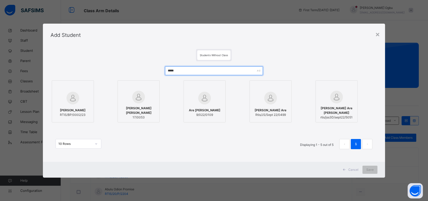
type input "*****"
click at [82, 103] on div at bounding box center [73, 98] width 37 height 15
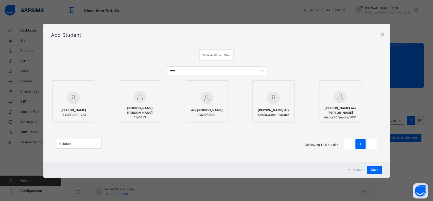
click at [375, 169] on span "Save" at bounding box center [374, 169] width 7 height 5
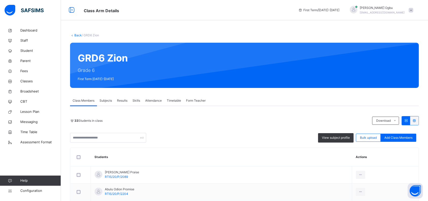
click at [397, 138] on span "Add Class Members" at bounding box center [398, 137] width 28 height 5
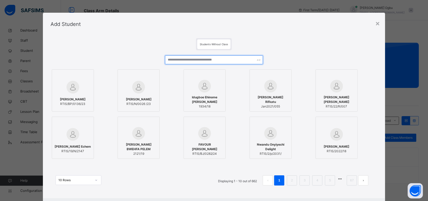
click at [220, 61] on input "text" at bounding box center [214, 59] width 98 height 9
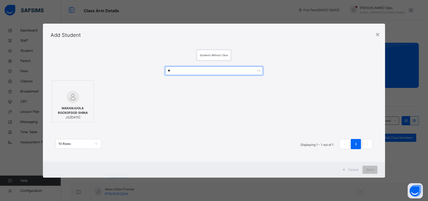
type input "*"
type input "****"
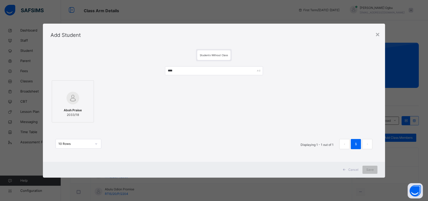
click at [85, 103] on div at bounding box center [73, 98] width 37 height 15
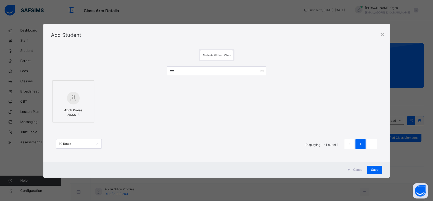
click at [374, 170] on span "Save" at bounding box center [374, 169] width 7 height 5
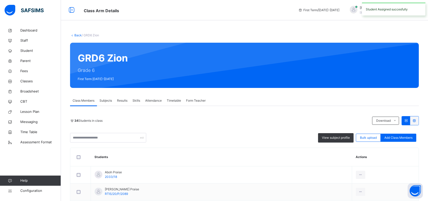
click at [404, 138] on span "Add Class Members" at bounding box center [398, 137] width 28 height 5
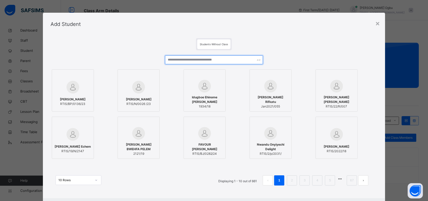
click at [233, 60] on input "text" at bounding box center [214, 59] width 98 height 9
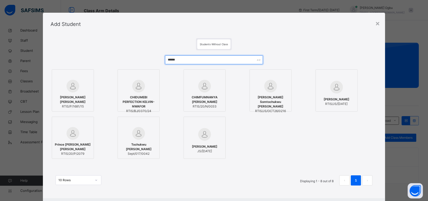
type input "******"
click at [195, 88] on div at bounding box center [204, 86] width 37 height 13
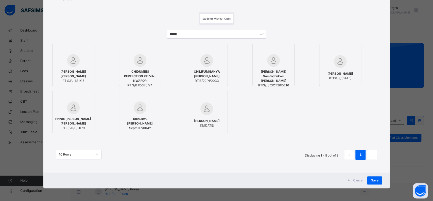
click at [372, 181] on span "Save" at bounding box center [374, 180] width 7 height 5
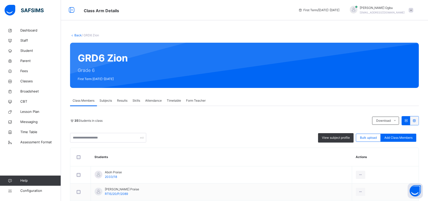
click at [402, 138] on span "Add Class Members" at bounding box center [398, 137] width 28 height 5
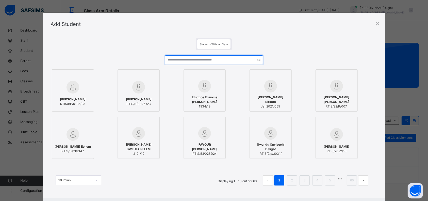
click at [238, 61] on input "text" at bounding box center [214, 59] width 98 height 9
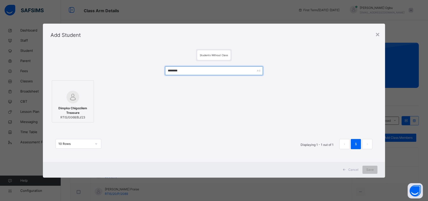
type input "********"
click at [75, 109] on span "Dimpka Chigozilem Treasure" at bounding box center [73, 110] width 37 height 9
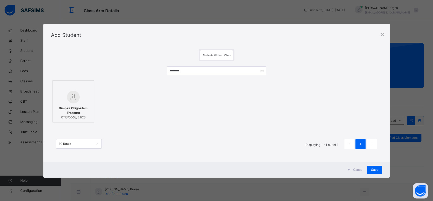
click at [375, 169] on span "Save" at bounding box center [374, 169] width 7 height 5
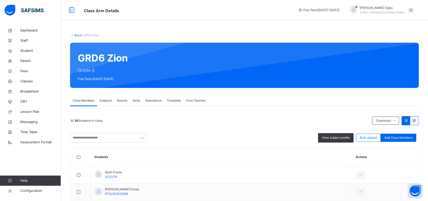
click at [406, 138] on span "Add Class Members" at bounding box center [398, 137] width 28 height 5
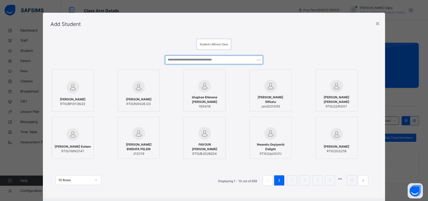
click at [231, 60] on input "text" at bounding box center [214, 59] width 98 height 9
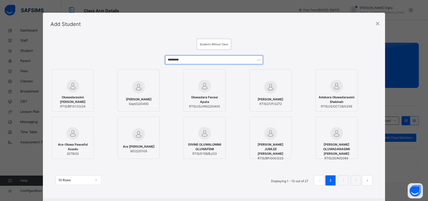
type input "*********"
click at [279, 101] on span "[PERSON_NAME]" at bounding box center [271, 99] width 26 height 5
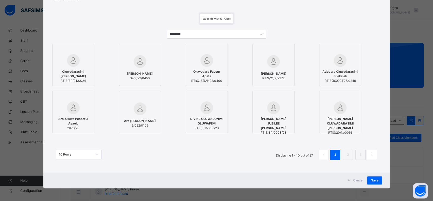
click at [369, 182] on div "Save" at bounding box center [374, 180] width 15 height 8
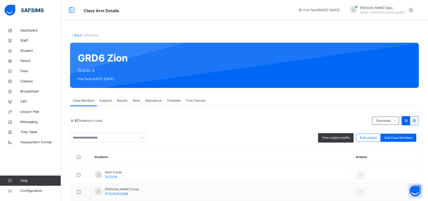
click at [398, 138] on span "Add Class Members" at bounding box center [398, 137] width 28 height 5
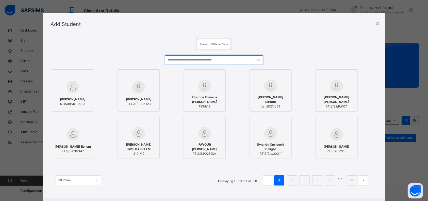
click at [223, 58] on input "text" at bounding box center [214, 59] width 98 height 9
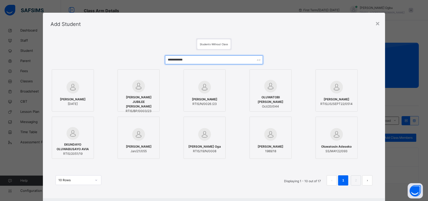
type input "**********"
click at [64, 101] on span "[PERSON_NAME]" at bounding box center [73, 99] width 26 height 5
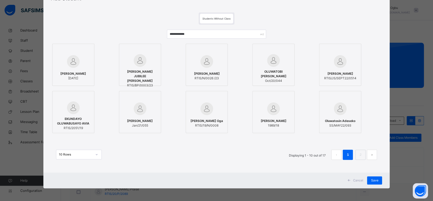
click at [373, 180] on span "Save" at bounding box center [374, 180] width 7 height 5
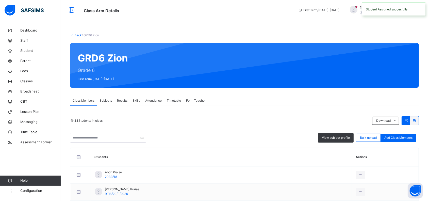
click at [403, 140] on div "Add Class Members" at bounding box center [398, 137] width 36 height 8
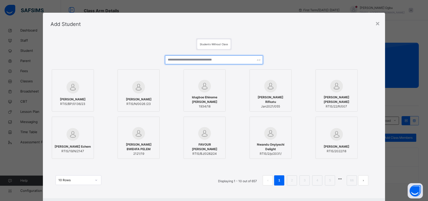
click at [233, 62] on input "text" at bounding box center [214, 59] width 98 height 9
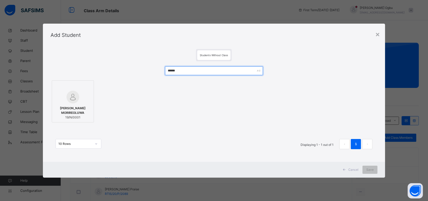
type input "******"
click at [85, 111] on span "[PERSON_NAME] MORIREOLUWA" at bounding box center [73, 110] width 37 height 9
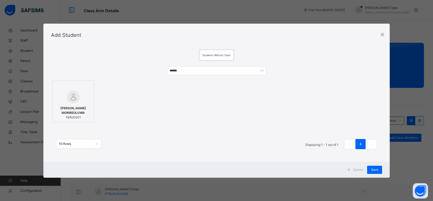
click at [375, 170] on span "Save" at bounding box center [374, 169] width 7 height 5
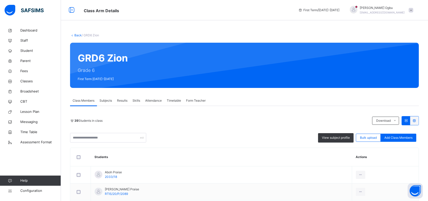
click at [405, 138] on span "Add Class Members" at bounding box center [398, 137] width 28 height 5
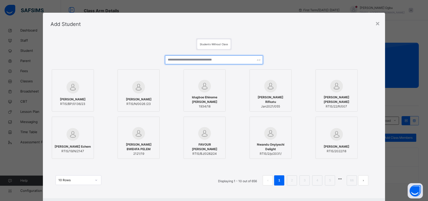
click at [232, 60] on input "text" at bounding box center [214, 59] width 98 height 9
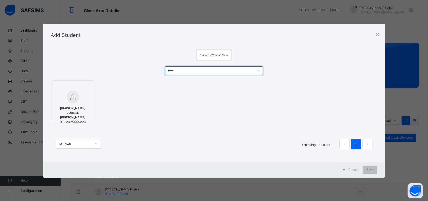
type input "*****"
click at [75, 99] on img at bounding box center [72, 97] width 13 height 13
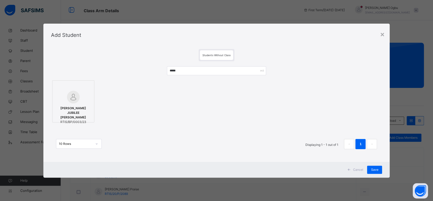
click at [376, 169] on span "Save" at bounding box center [374, 169] width 7 height 5
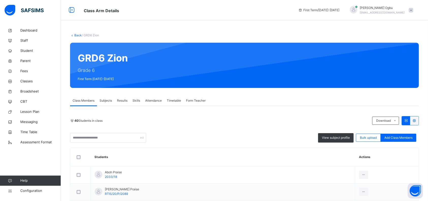
click at [394, 136] on span "Add Class Members" at bounding box center [398, 137] width 28 height 5
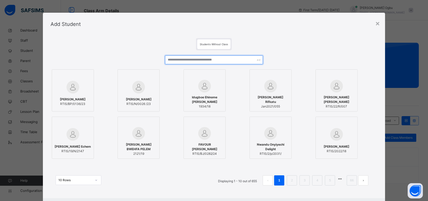
click at [217, 58] on input "text" at bounding box center [214, 59] width 98 height 9
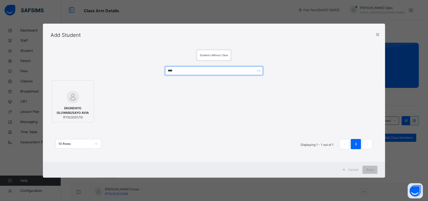
type input "****"
click at [78, 108] on span "EKUNDAYO OLUWABUSAYO AVIA" at bounding box center [73, 110] width 37 height 9
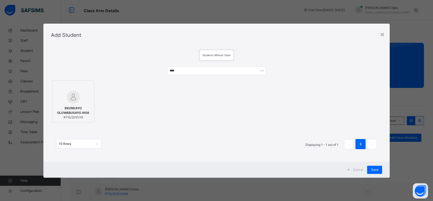
click at [374, 169] on span "Save" at bounding box center [374, 169] width 7 height 5
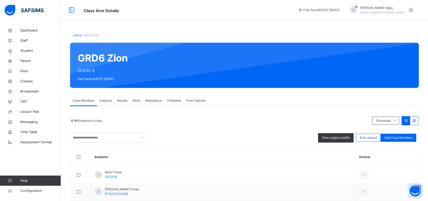
click at [398, 138] on span "Add Class Members" at bounding box center [398, 137] width 28 height 5
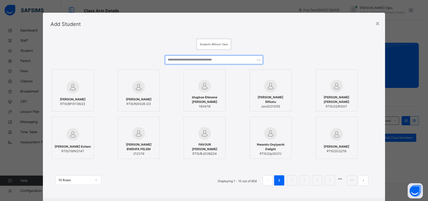
click at [224, 59] on input "text" at bounding box center [214, 59] width 98 height 9
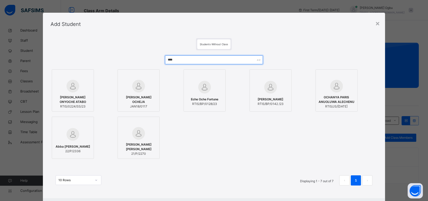
type input "****"
click at [70, 137] on img at bounding box center [72, 134] width 13 height 13
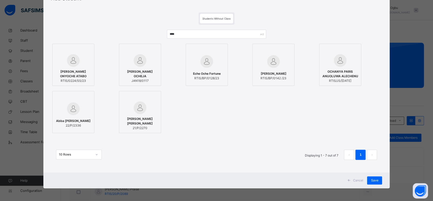
click at [371, 179] on span "Save" at bounding box center [374, 180] width 7 height 5
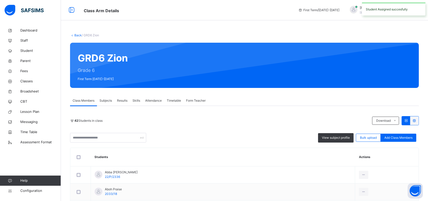
click at [399, 135] on span "Add Class Members" at bounding box center [398, 137] width 28 height 5
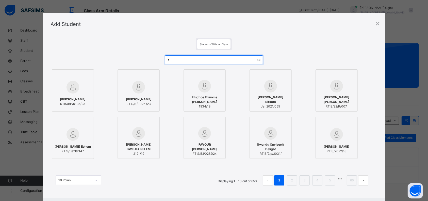
click at [201, 59] on input "*" at bounding box center [214, 59] width 98 height 9
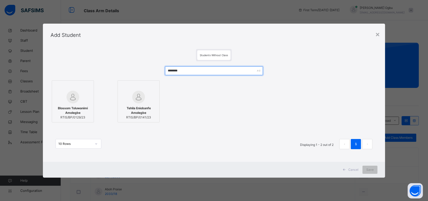
type input "********"
click at [73, 111] on span "Blossom Toluwanimi Amolegbe" at bounding box center [73, 110] width 37 height 9
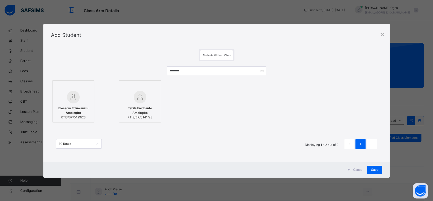
click at [377, 169] on span "Save" at bounding box center [374, 169] width 7 height 5
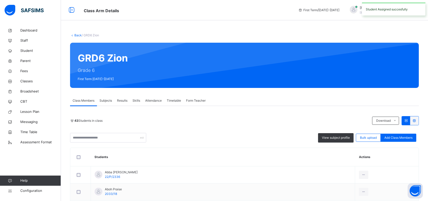
click at [404, 137] on span "Add Class Members" at bounding box center [398, 137] width 28 height 5
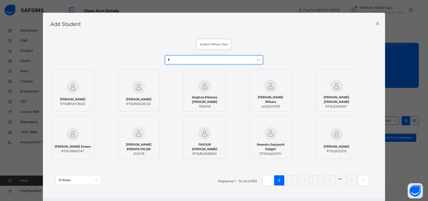
click at [207, 59] on input "*" at bounding box center [214, 59] width 98 height 9
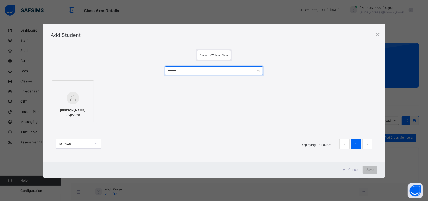
type input "*******"
click at [74, 100] on img at bounding box center [72, 98] width 13 height 13
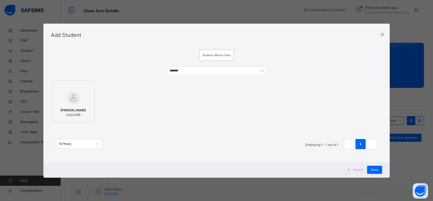
click at [373, 169] on span "Save" at bounding box center [374, 169] width 7 height 5
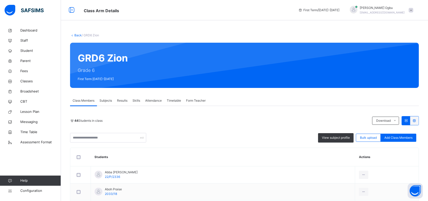
click at [412, 136] on span "Add Class Members" at bounding box center [398, 137] width 28 height 5
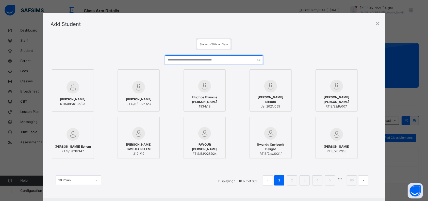
click at [211, 58] on input "text" at bounding box center [214, 59] width 98 height 9
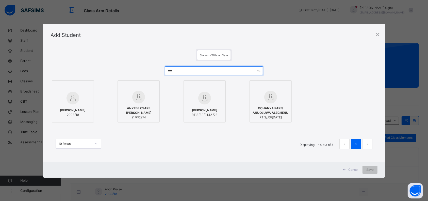
type input "****"
click at [68, 112] on span "[PERSON_NAME]" at bounding box center [73, 110] width 26 height 5
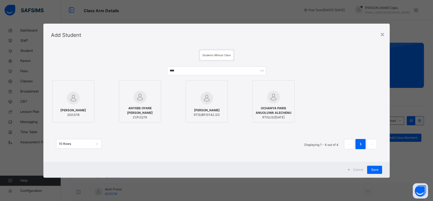
click at [70, 100] on img at bounding box center [73, 98] width 13 height 13
click at [375, 166] on div "Save" at bounding box center [374, 169] width 15 height 8
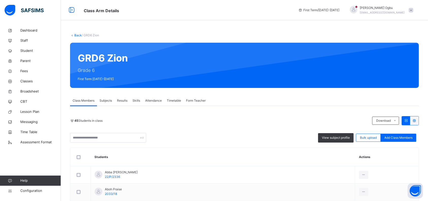
click at [402, 139] on span "Add Class Members" at bounding box center [398, 137] width 28 height 5
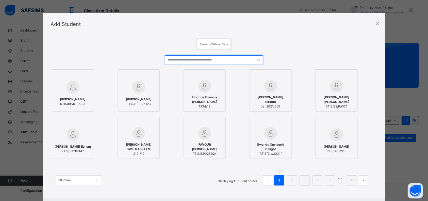
click at [247, 56] on input "text" at bounding box center [214, 59] width 98 height 9
click at [244, 58] on input "text" at bounding box center [214, 59] width 98 height 9
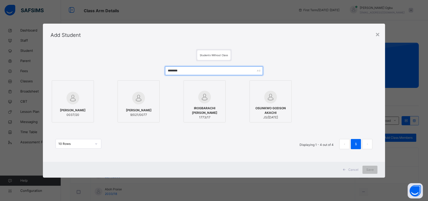
type input "********"
click at [68, 107] on div "Ifeanyi Amarachi 0037/20" at bounding box center [73, 112] width 37 height 14
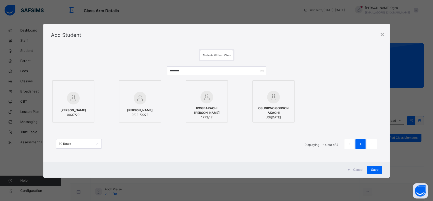
click at [373, 170] on span "Save" at bounding box center [374, 169] width 7 height 5
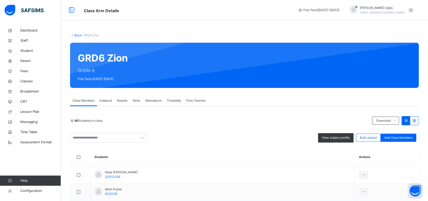
click at [393, 138] on span "Add Class Members" at bounding box center [398, 137] width 28 height 5
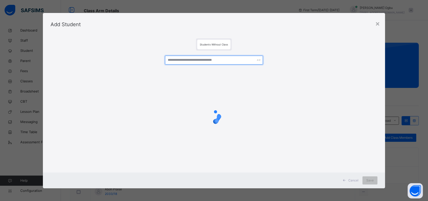
click at [231, 58] on input "text" at bounding box center [214, 60] width 98 height 9
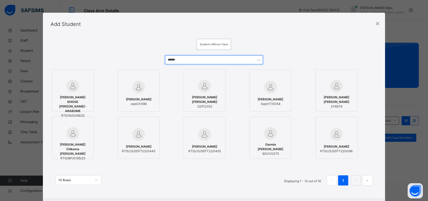
type input "******"
click at [67, 149] on span "[PERSON_NAME] Chikama [PERSON_NAME]" at bounding box center [73, 149] width 37 height 14
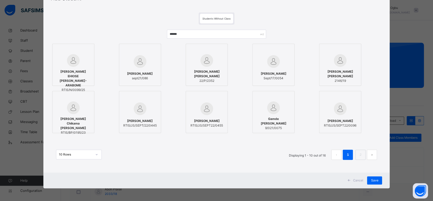
click at [377, 180] on span "Save" at bounding box center [374, 180] width 7 height 5
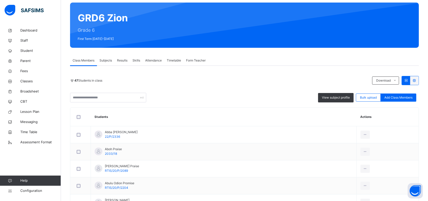
scroll to position [0, 0]
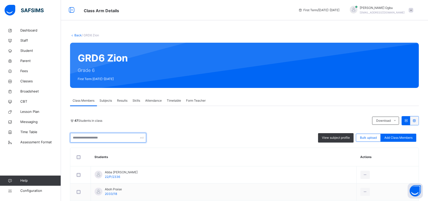
click at [108, 138] on input "text" at bounding box center [108, 138] width 76 height 10
type input "******"
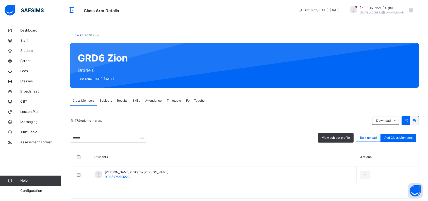
click at [398, 138] on span "Add Class Members" at bounding box center [398, 137] width 28 height 5
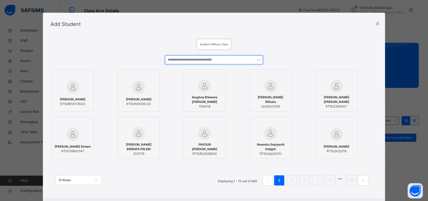
click at [201, 61] on input "text" at bounding box center [214, 59] width 98 height 9
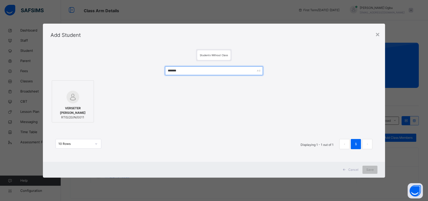
type input "*******"
click at [74, 98] on img at bounding box center [72, 97] width 13 height 13
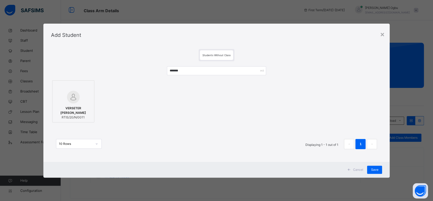
click at [377, 169] on span "Save" at bounding box center [374, 169] width 7 height 5
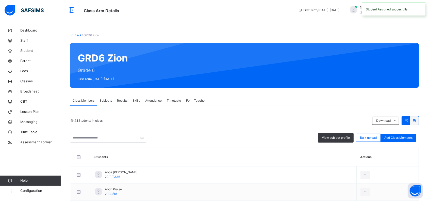
click at [402, 135] on span "Add Class Members" at bounding box center [398, 137] width 28 height 5
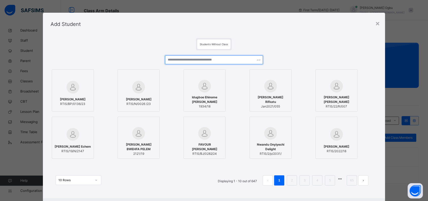
click at [244, 59] on input "text" at bounding box center [214, 59] width 98 height 9
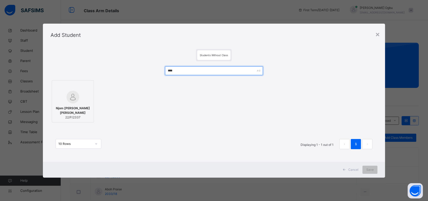
type input "****"
click at [71, 98] on img at bounding box center [72, 97] width 13 height 13
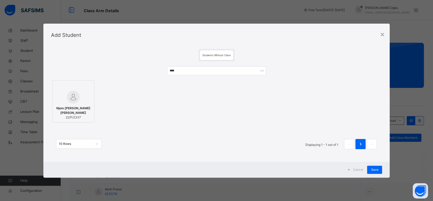
click at [378, 167] on span "Save" at bounding box center [374, 169] width 7 height 5
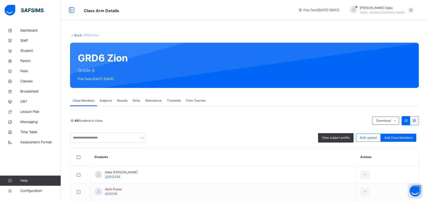
click at [403, 138] on span "Add Class Members" at bounding box center [398, 137] width 28 height 5
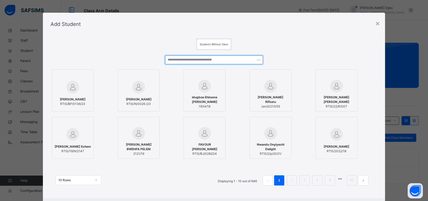
click at [242, 60] on input "text" at bounding box center [214, 59] width 98 height 9
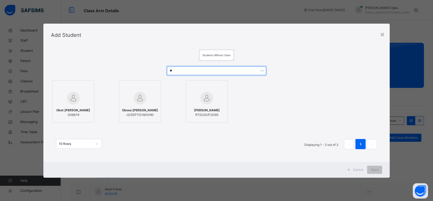
type input "*"
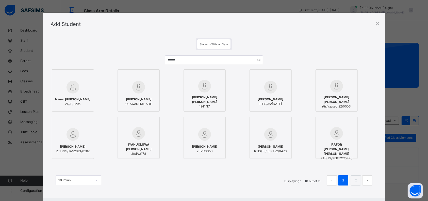
click at [365, 185] on button "next page" at bounding box center [367, 180] width 10 height 10
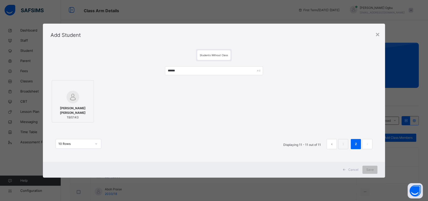
click at [344, 146] on link "1" at bounding box center [343, 144] width 5 height 7
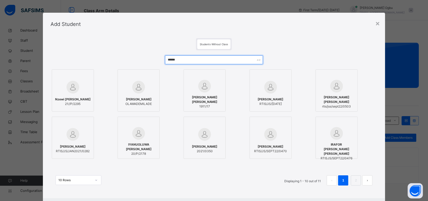
click at [186, 63] on input "******" at bounding box center [214, 59] width 98 height 9
type input "*"
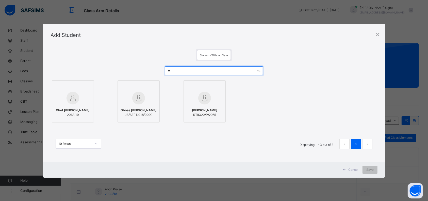
type input "*"
type input "********"
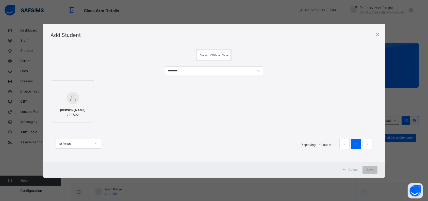
click at [79, 101] on div at bounding box center [73, 98] width 37 height 15
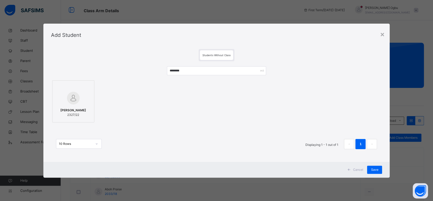
click at [376, 172] on div "Save" at bounding box center [374, 169] width 15 height 8
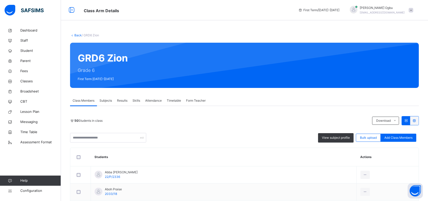
click at [404, 139] on span "Add Class Members" at bounding box center [398, 137] width 28 height 5
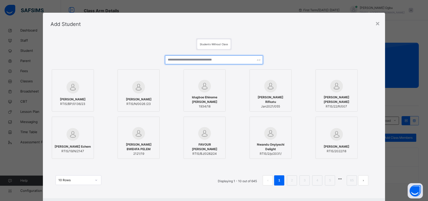
click at [232, 60] on input "text" at bounding box center [214, 59] width 98 height 9
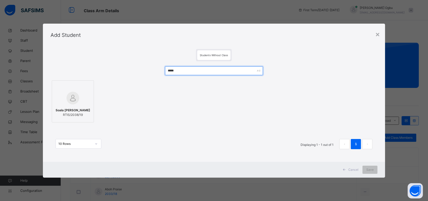
type input "*****"
click at [63, 100] on div at bounding box center [73, 98] width 37 height 15
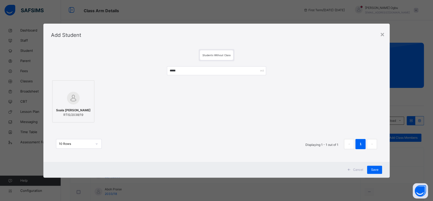
click at [377, 167] on span "Save" at bounding box center [374, 169] width 7 height 5
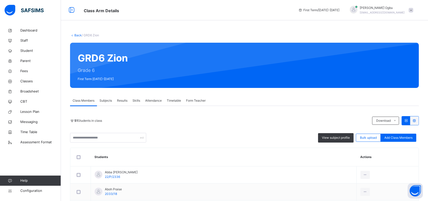
click at [394, 138] on span "Add Class Members" at bounding box center [398, 137] width 28 height 5
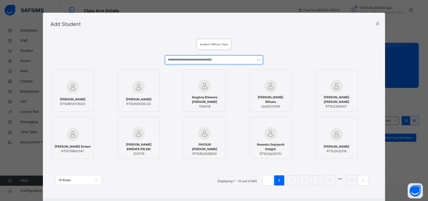
click at [217, 60] on input "text" at bounding box center [214, 59] width 98 height 9
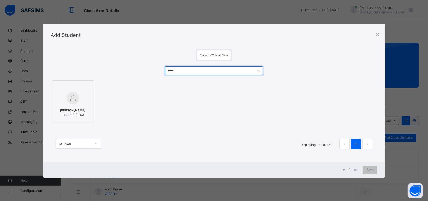
type input "*****"
click at [77, 102] on img at bounding box center [72, 98] width 13 height 13
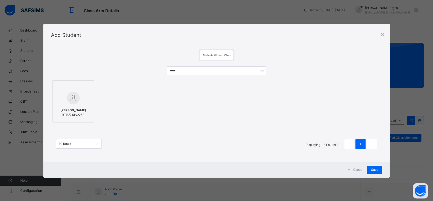
click at [373, 168] on span "Save" at bounding box center [374, 169] width 7 height 5
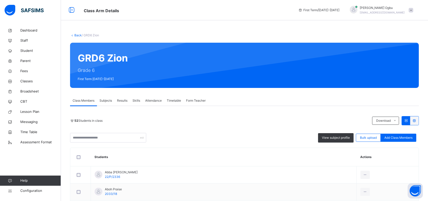
click at [394, 136] on span "Add Class Members" at bounding box center [398, 137] width 28 height 5
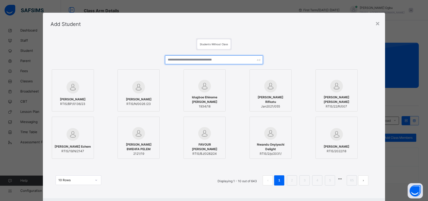
click at [221, 61] on input "text" at bounding box center [214, 59] width 98 height 9
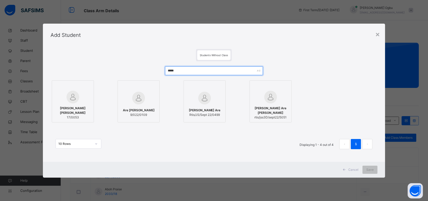
type input "*****"
click at [61, 118] on div "[PERSON_NAME] [PERSON_NAME] 17/0053" at bounding box center [73, 112] width 37 height 19
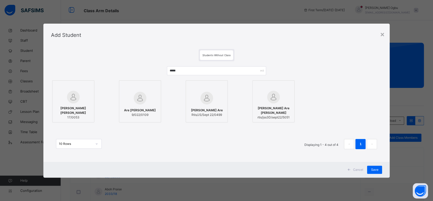
click at [374, 169] on span "Save" at bounding box center [374, 169] width 7 height 5
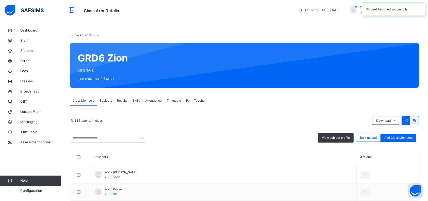
click at [395, 140] on div "Add Class Members" at bounding box center [398, 137] width 36 height 8
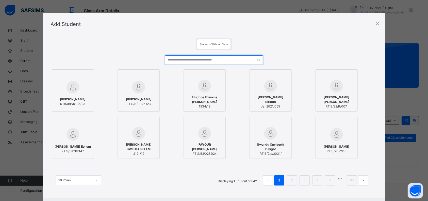
click at [211, 58] on input "text" at bounding box center [214, 59] width 98 height 9
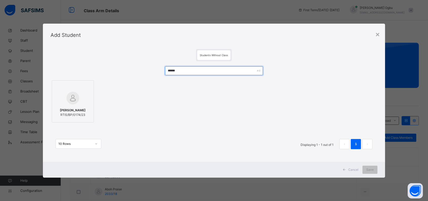
type input "******"
click at [67, 101] on img at bounding box center [72, 98] width 13 height 13
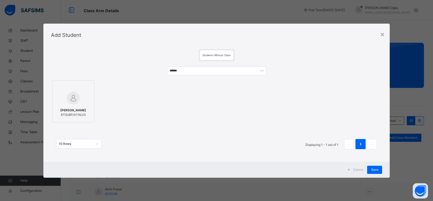
click at [373, 167] on span "Save" at bounding box center [374, 169] width 7 height 5
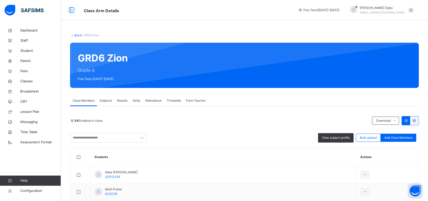
click at [192, 129] on div "54 Students in class Download Pdf Report Excel Report View subject profile Bulk…" at bounding box center [244, 129] width 349 height 26
click at [75, 34] on link "Back" at bounding box center [77, 35] width 7 height 4
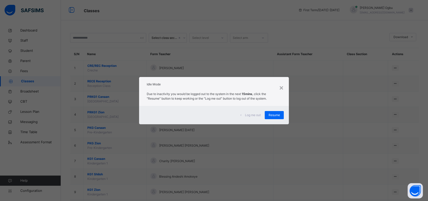
click at [277, 115] on span "Resume" at bounding box center [273, 115] width 11 height 5
